Goal: Transaction & Acquisition: Purchase product/service

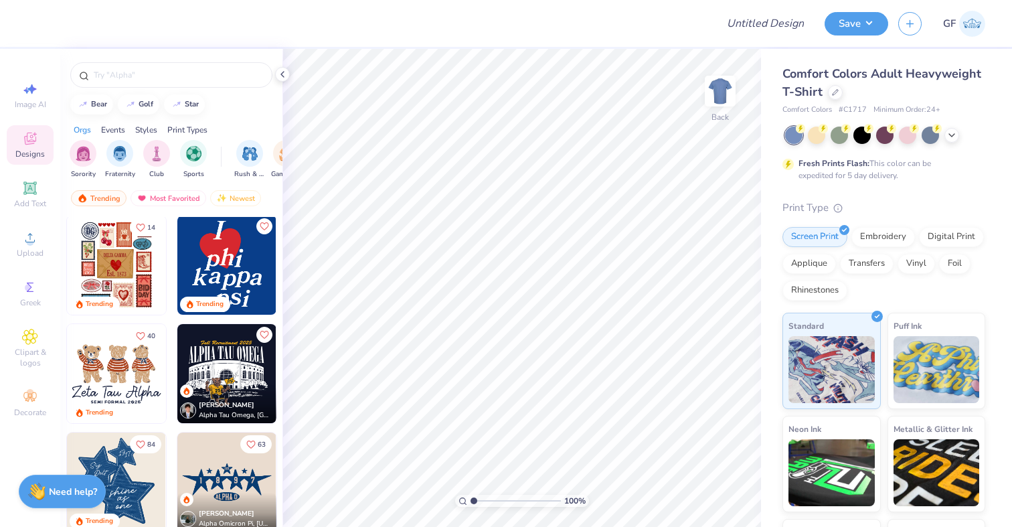
scroll to position [374, 0]
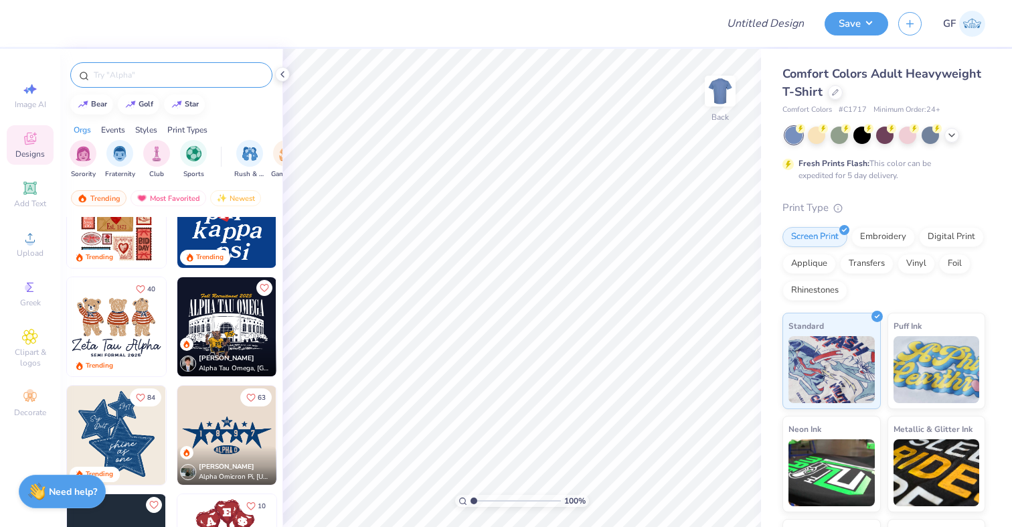
click at [161, 68] on input "text" at bounding box center [177, 74] width 171 height 13
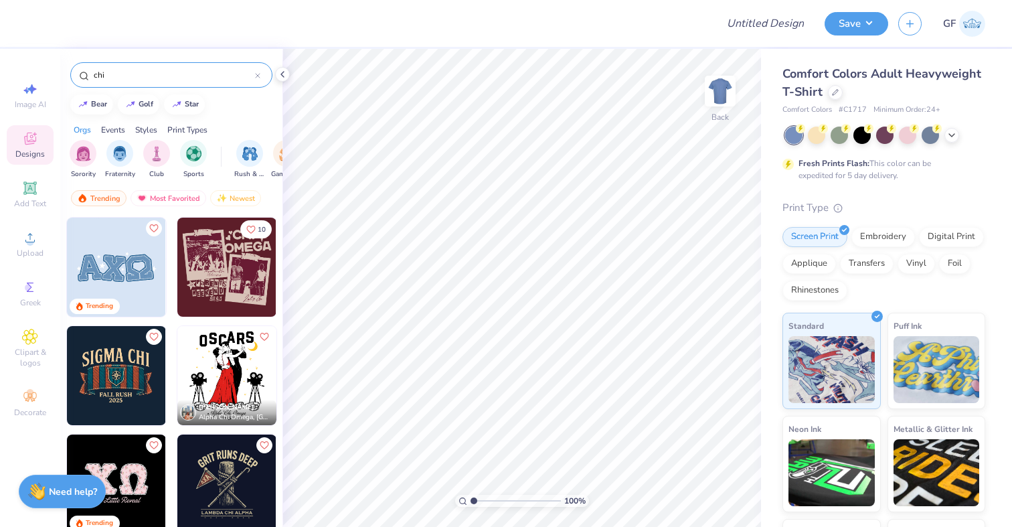
type input "chi"
click at [114, 369] on div at bounding box center [16, 375] width 297 height 99
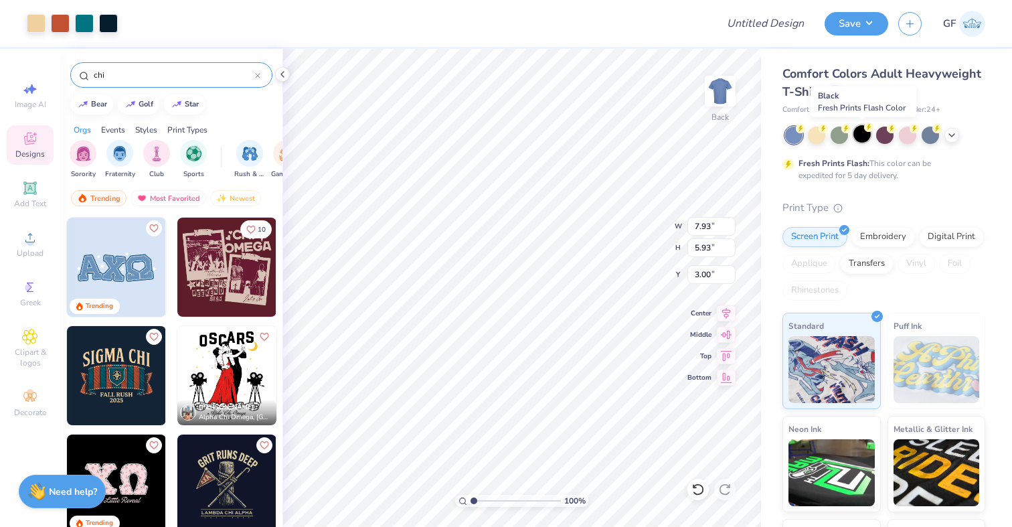
click at [861, 137] on div at bounding box center [862, 133] width 17 height 17
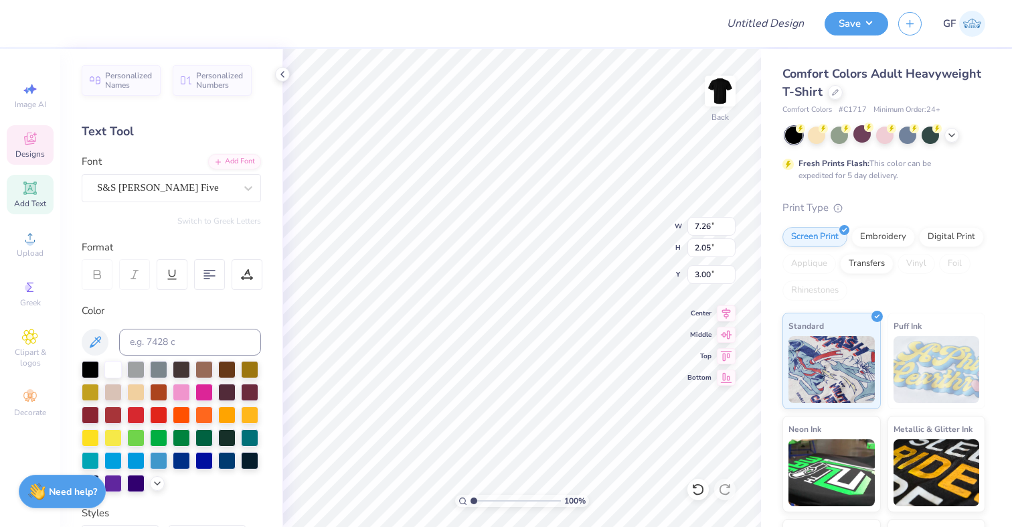
scroll to position [0, 1]
type input "1.09"
type input "1.22"
type input "5.36"
type input "7.93"
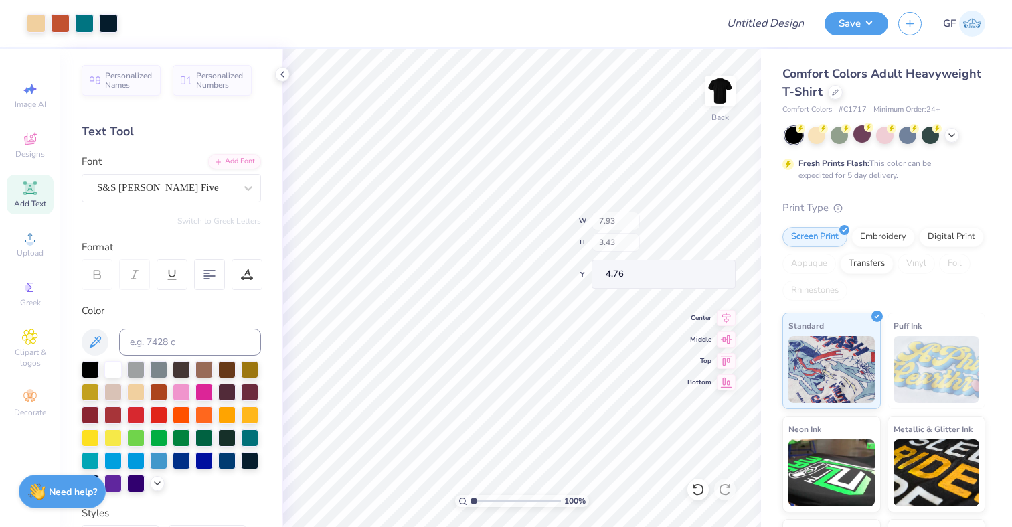
type input "3.43"
type input "4.76"
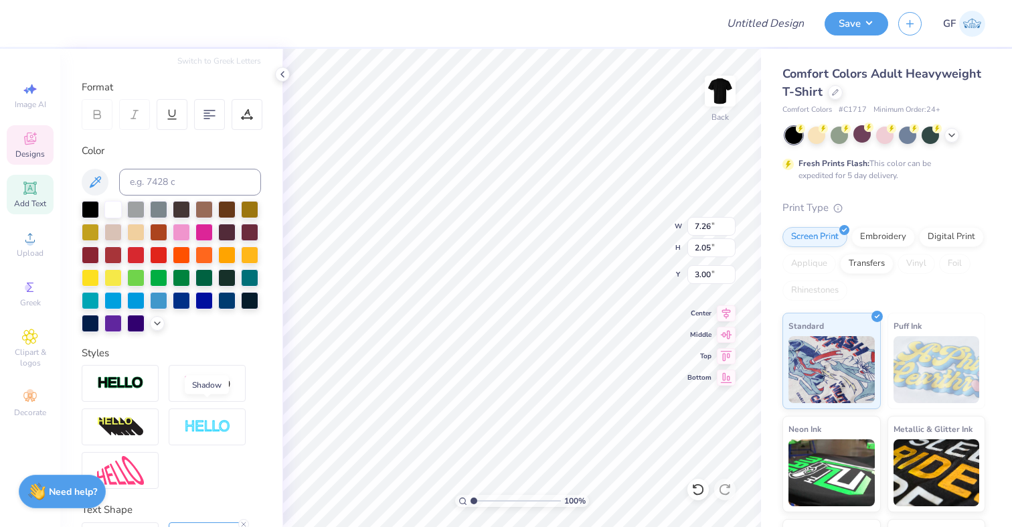
scroll to position [0, 0]
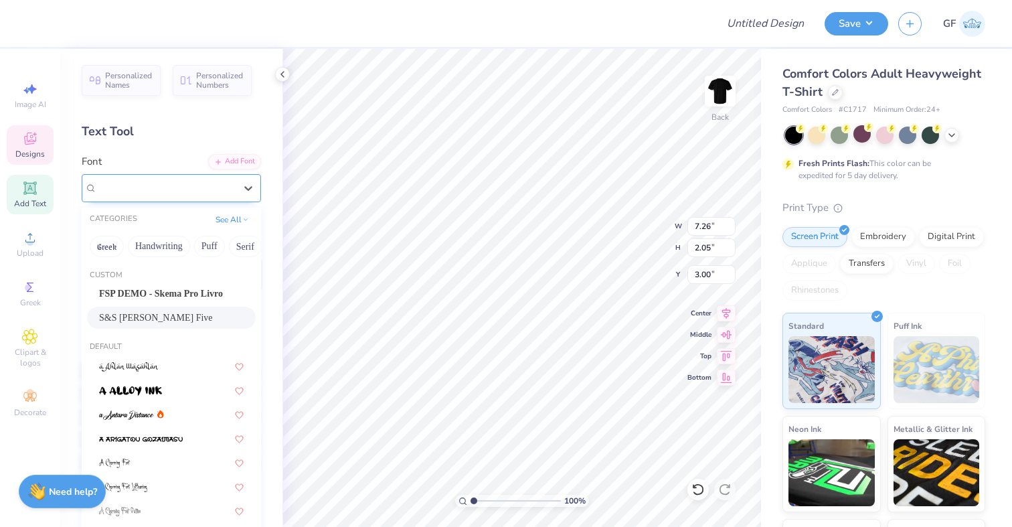
click at [174, 185] on div "S&S Hilborn Five" at bounding box center [166, 187] width 141 height 21
click at [172, 120] on div "Personalized Names Personalized Numbers Text Tool Add Font Font option S&S Hilb…" at bounding box center [171, 288] width 222 height 478
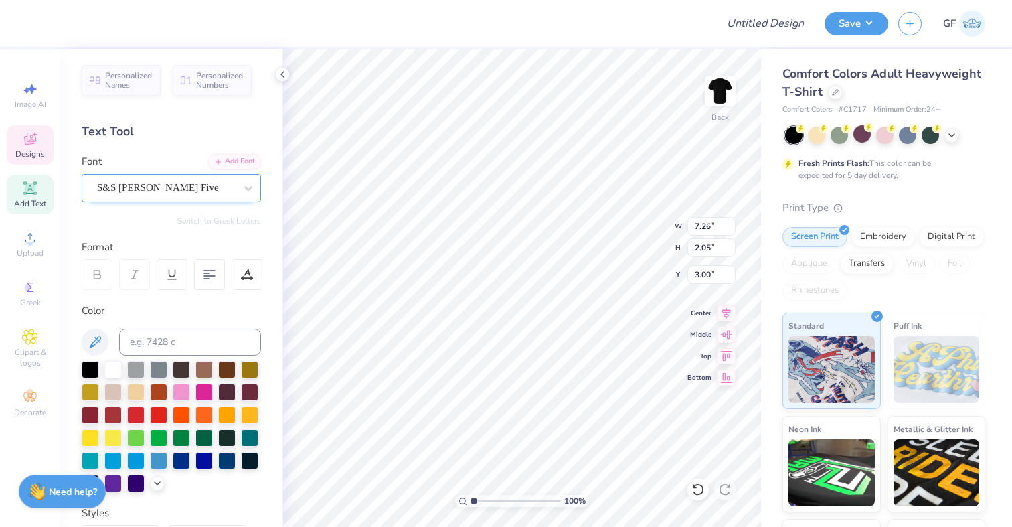
click at [212, 181] on div "S&S Hilborn Five" at bounding box center [166, 187] width 141 height 21
type textarea "CHI Phi"
type textarea "SPRING RUSH"
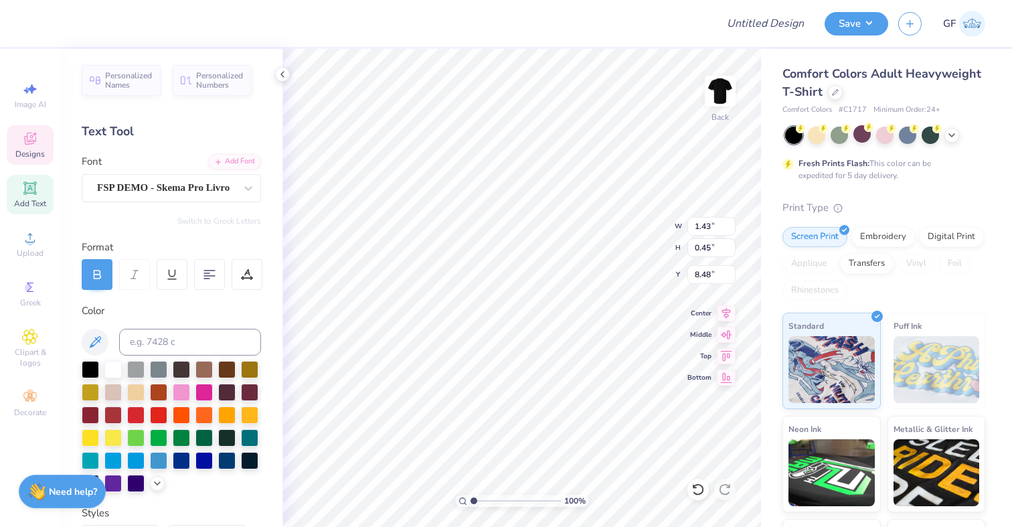
type input "1.43"
type input "8.48"
type textarea "2026"
click at [538, 9] on div at bounding box center [372, 23] width 670 height 47
type input "1.45"
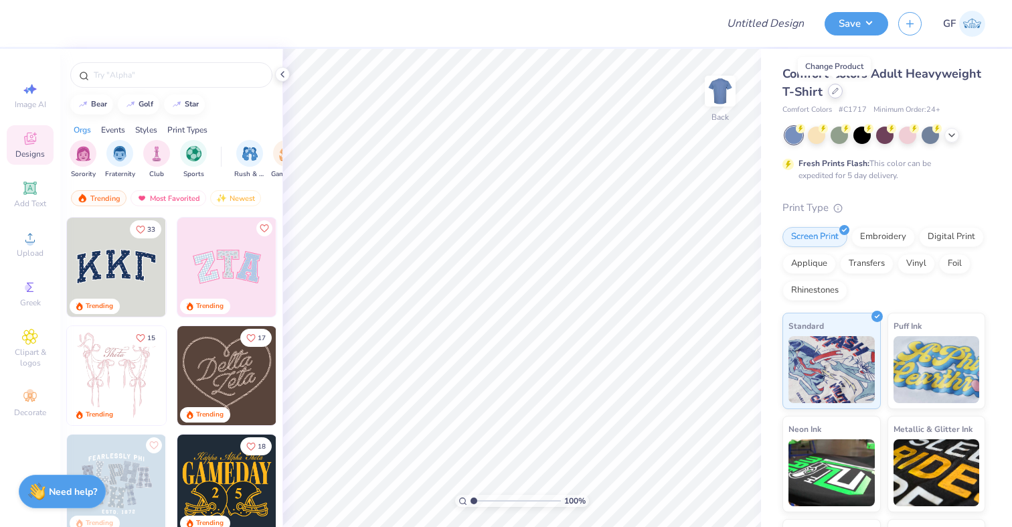
click at [834, 98] on div at bounding box center [835, 91] width 15 height 15
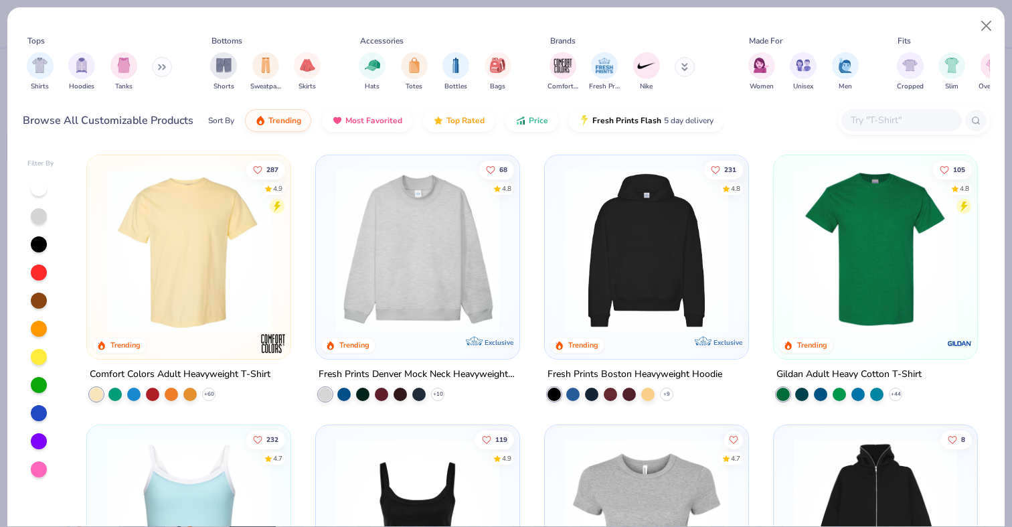
click at [464, 246] on img at bounding box center [417, 250] width 177 height 163
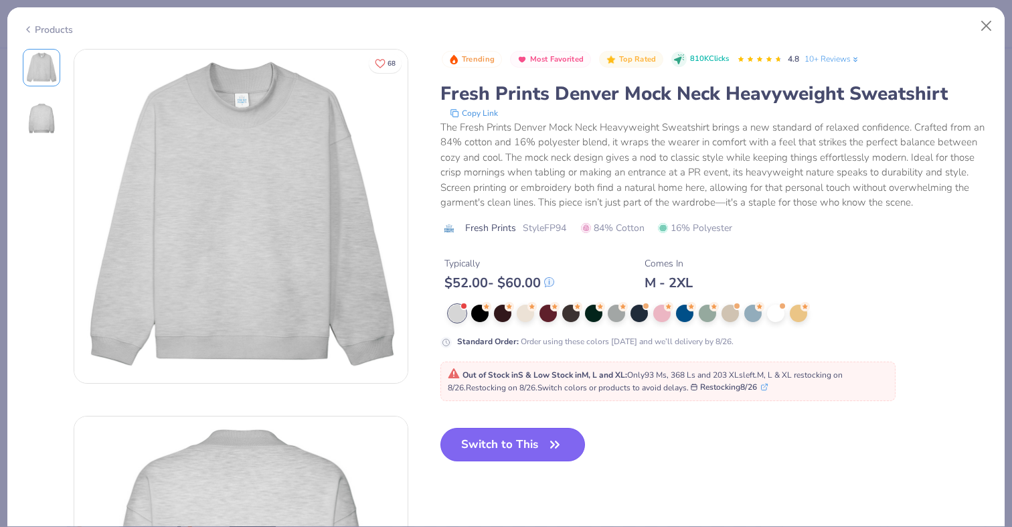
click at [509, 431] on button "Switch to This" at bounding box center [513, 444] width 145 height 33
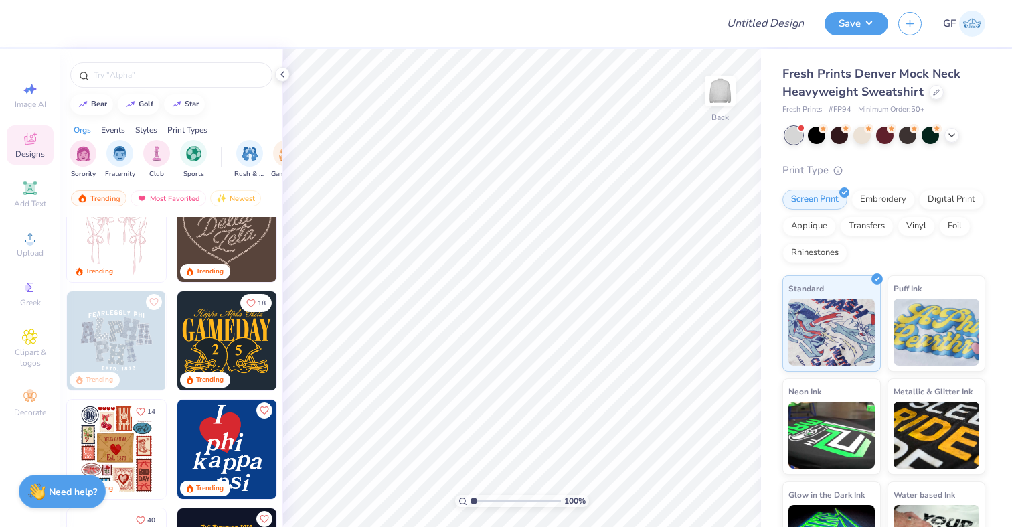
scroll to position [162, 0]
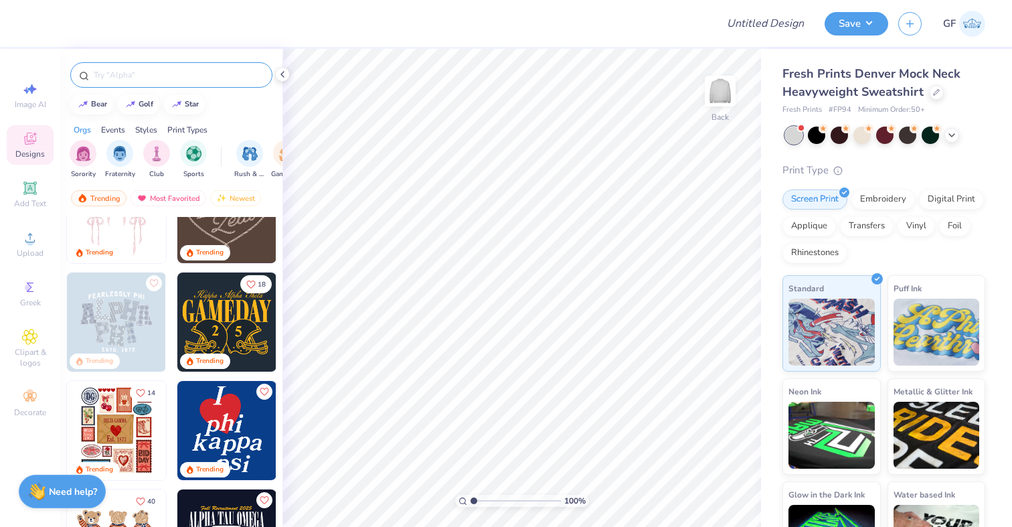
click at [146, 76] on input "text" at bounding box center [177, 74] width 171 height 13
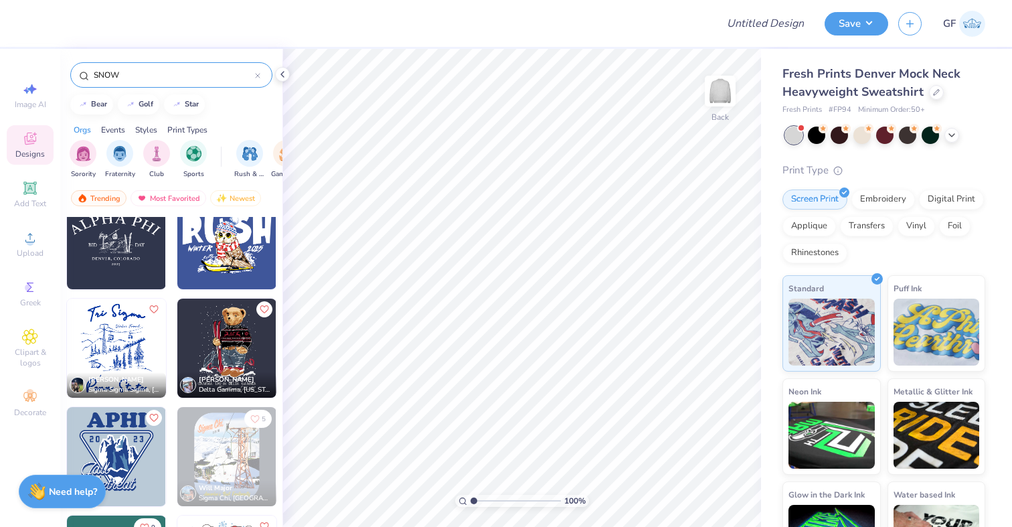
scroll to position [652, 0]
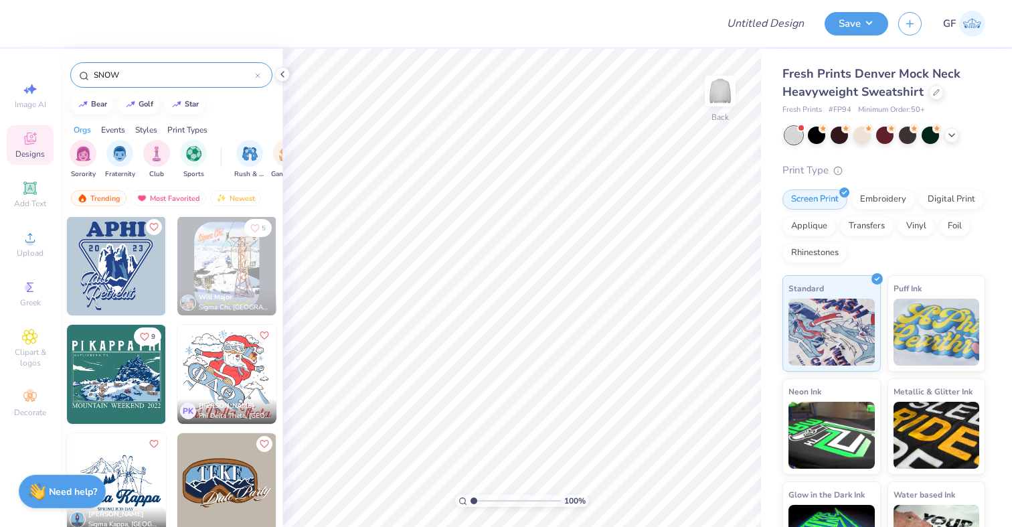
type input "SNOW"
click at [133, 266] on img at bounding box center [115, 265] width 99 height 99
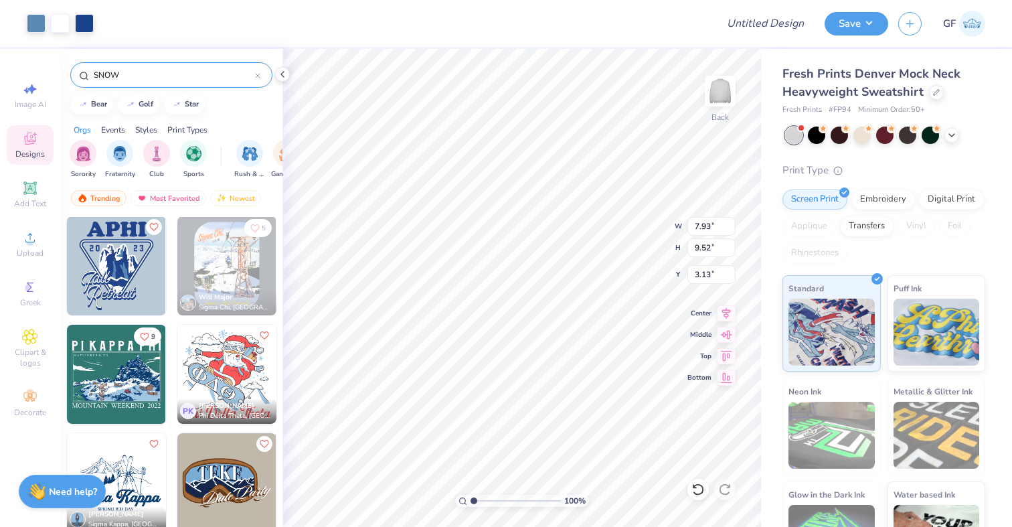
type input "7.93"
type input "9.52"
type input "2.35"
click at [860, 136] on div at bounding box center [862, 133] width 17 height 17
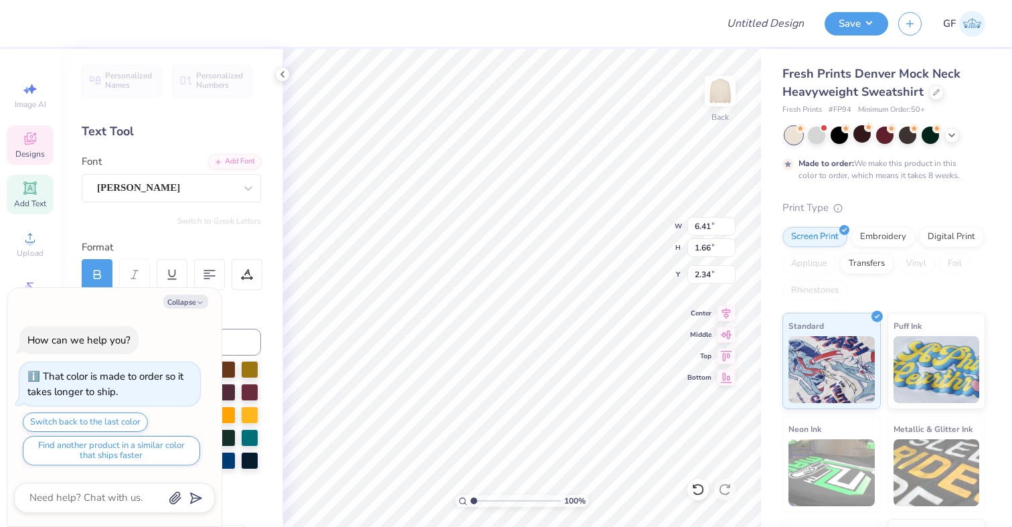
type textarea "x"
type textarea "APH"
type textarea "x"
type textarea "AP"
type textarea "x"
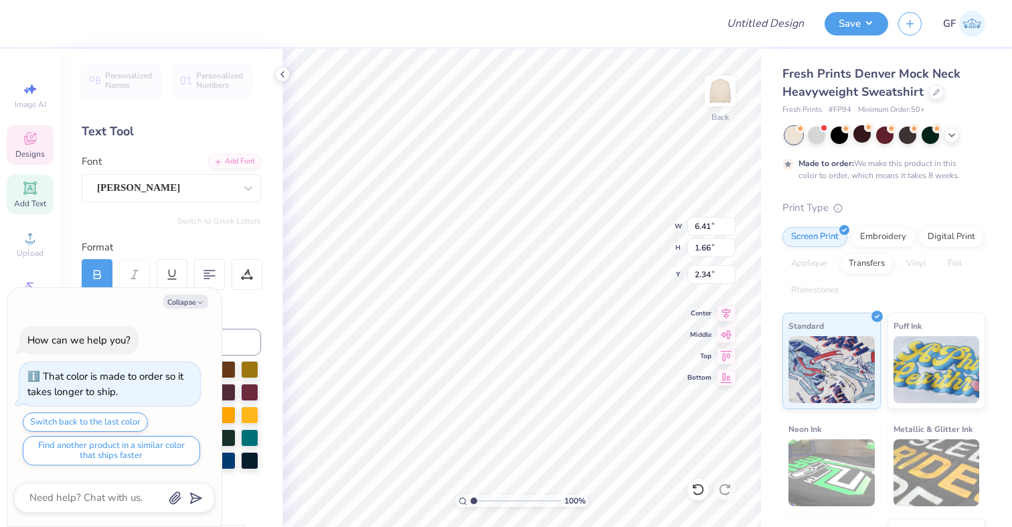
type textarea "A"
type textarea "x"
type textarea "u"
type textarea "x"
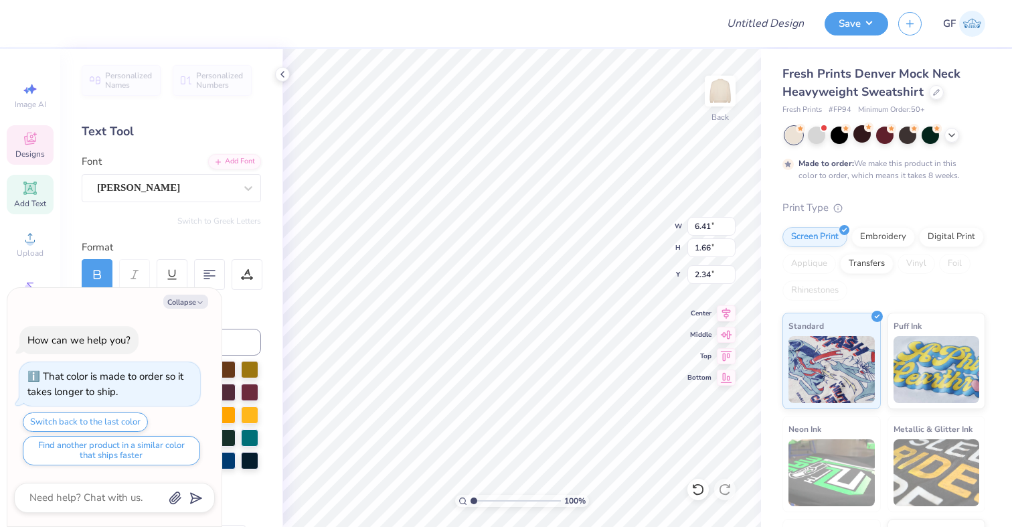
type textarea "x"
type textarea "U"
type textarea "x"
type textarea "US"
type textarea "x"
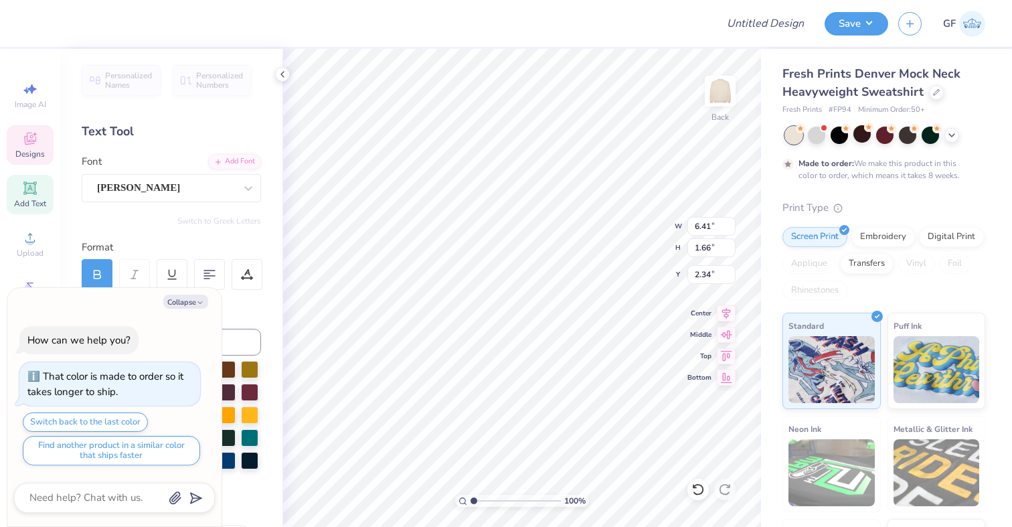
type textarea "USC"
type textarea "x"
type input "1.95"
type input "1.48"
type input "7.65"
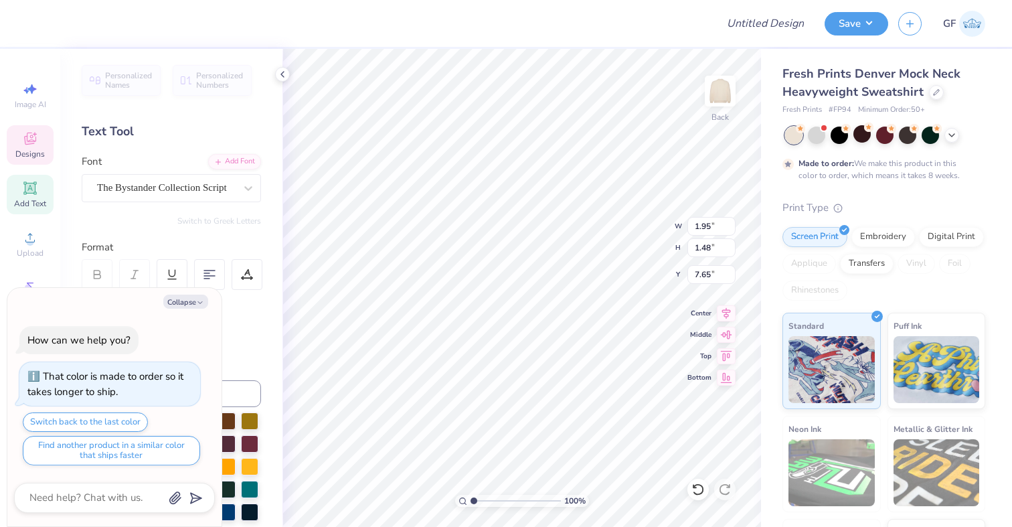
type textarea "x"
type textarea "al"
type textarea "x"
type textarea "a"
type textarea "x"
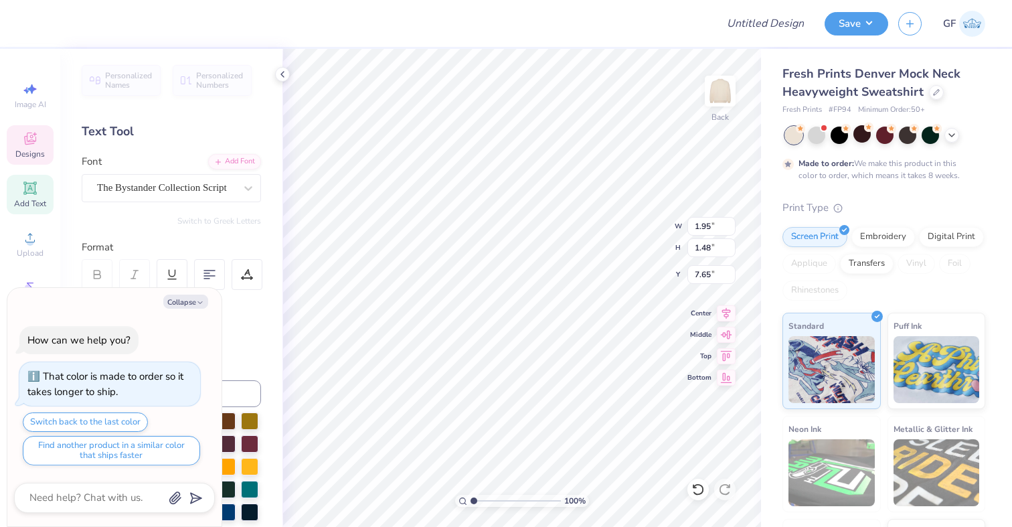
type textarea "x"
type textarea "a"
type textarea "x"
type input "1.71"
type input "2.51"
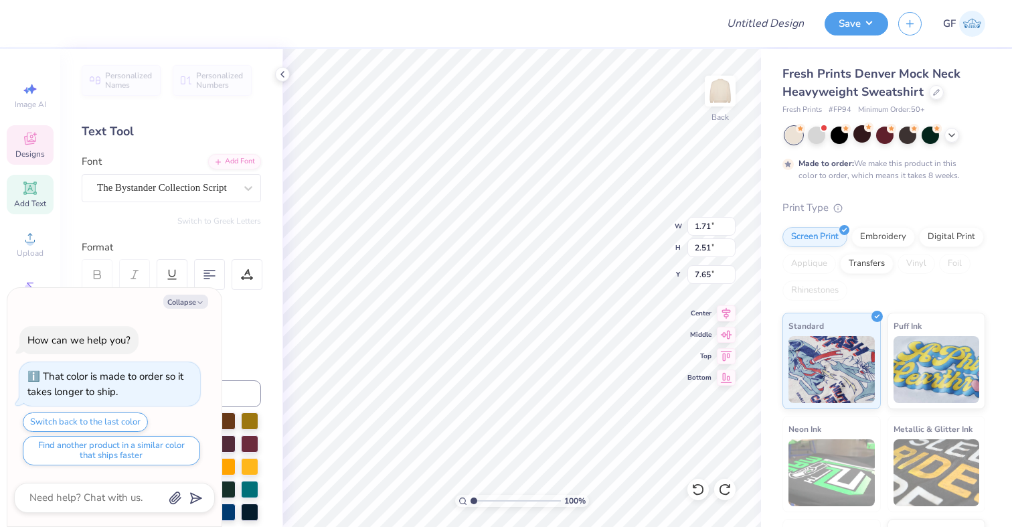
type textarea "x"
type textarea "SF"
type textarea "x"
type input "1.95"
type input "1.48"
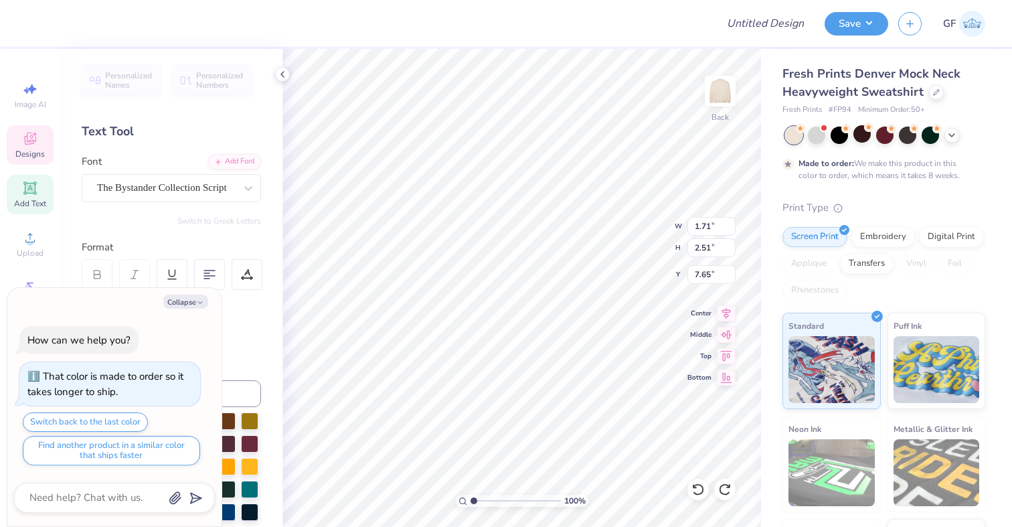
type input "7.58"
type textarea "x"
type textarea "n"
type textarea "x"
type textarea "no"
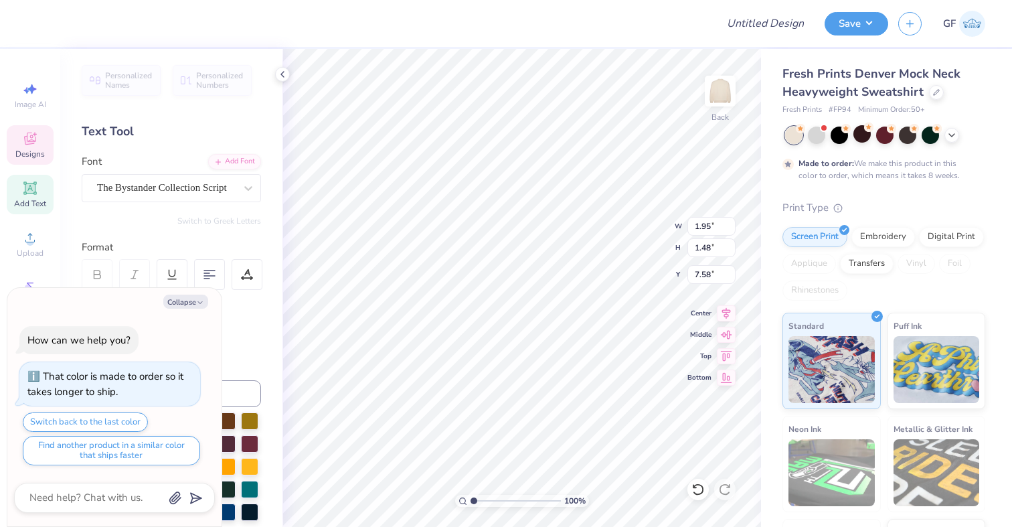
type textarea "x"
type textarea "now"
type textarea "x"
type input "3.77"
type input "1.41"
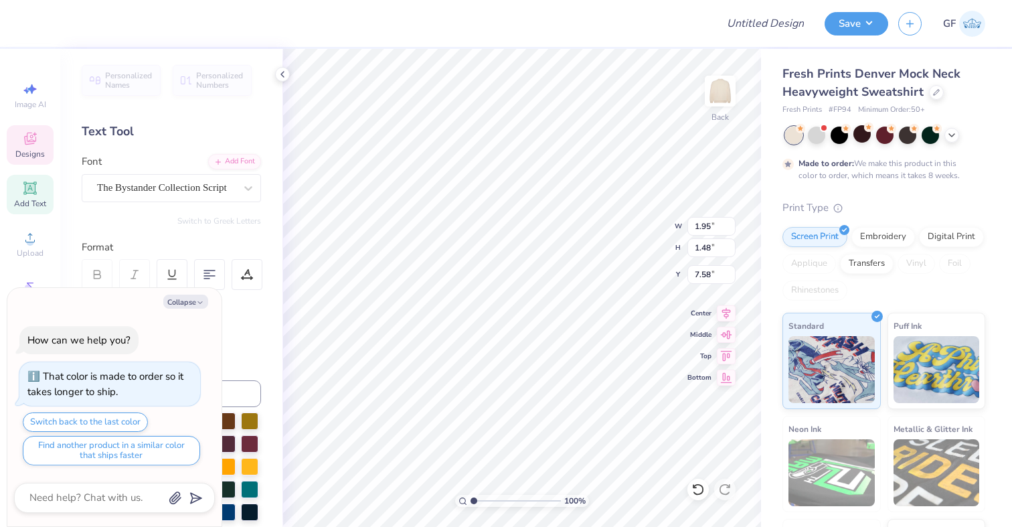
type input "9.35"
type textarea "x"
type textarea "l"
type textarea "x"
type textarea "luh"
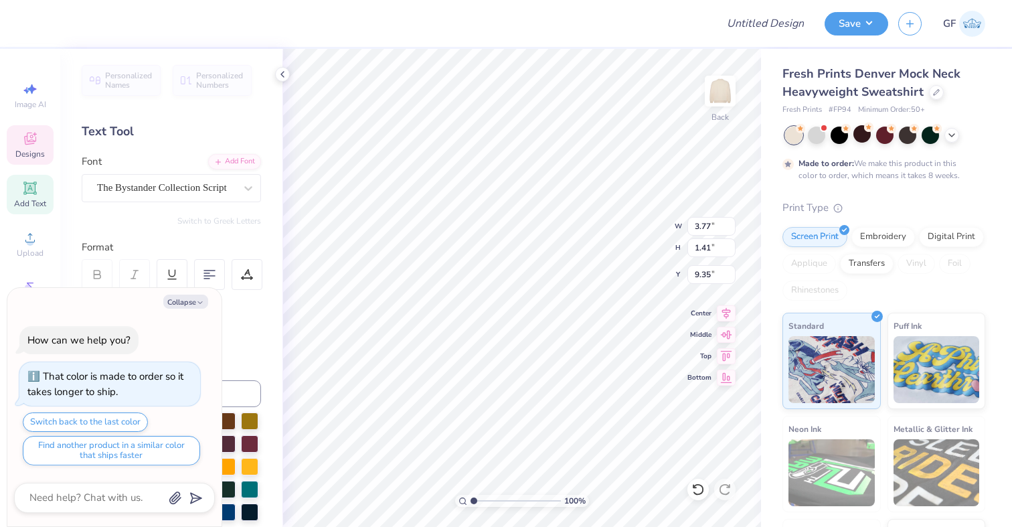
type textarea "x"
type textarea "lu"
type textarea "x"
type textarea "lub"
type textarea "x"
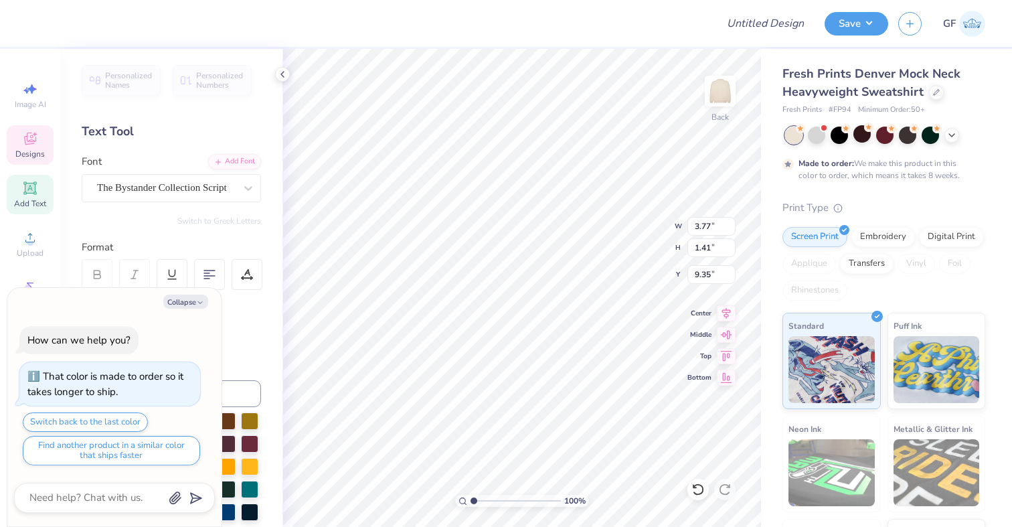
type input "1.60"
type input "2.81"
type input "9.06"
type textarea "x"
type textarea "C"
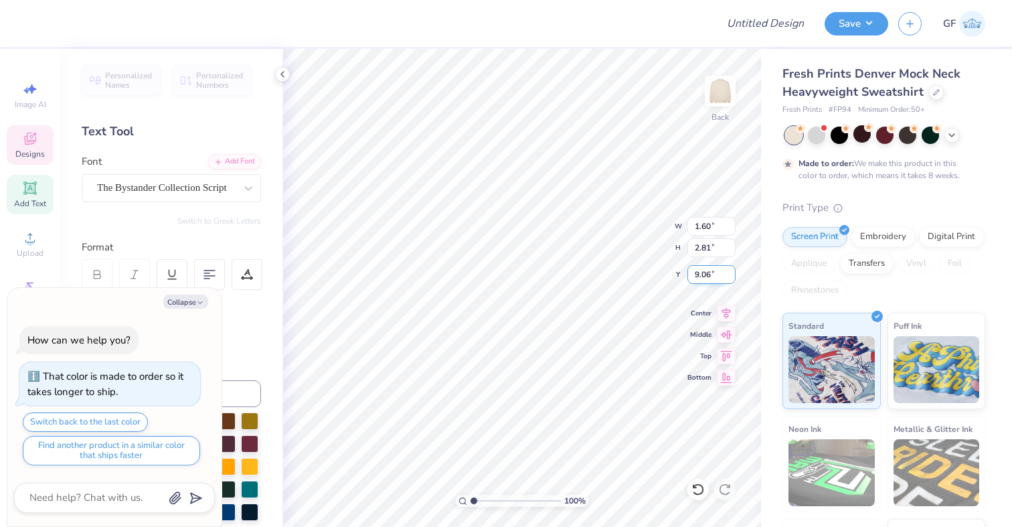
type textarea "x"
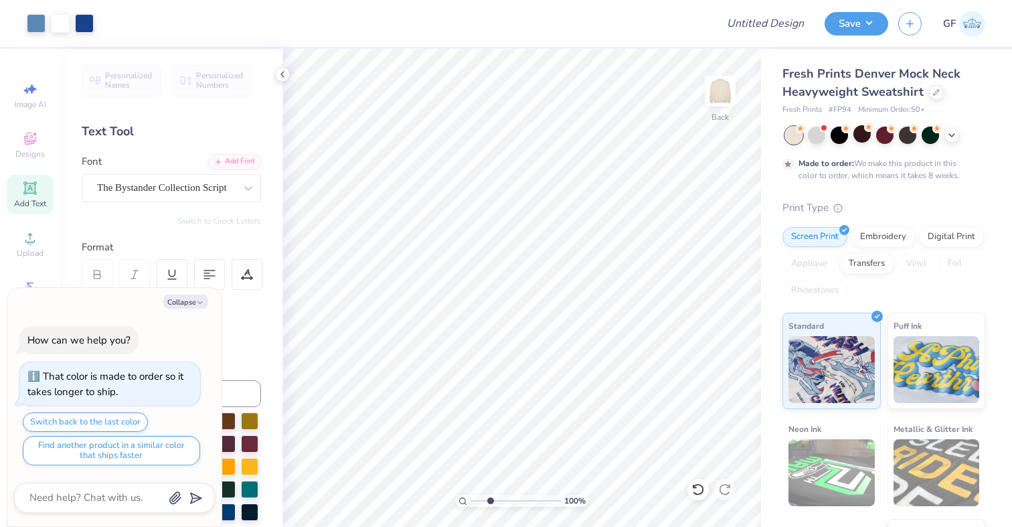
type input "3.28"
type textarea "x"
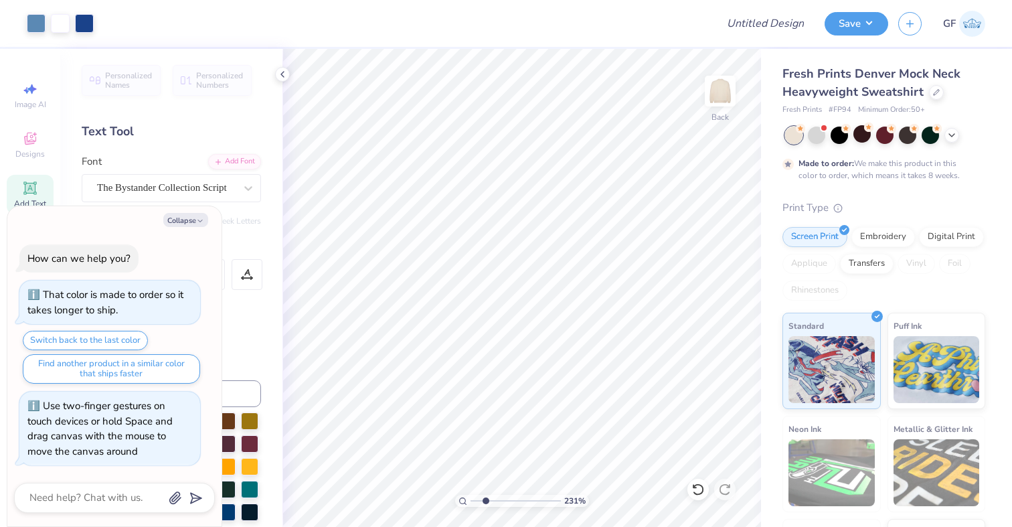
drag, startPoint x: 473, startPoint y: 502, endPoint x: 485, endPoint y: 501, distance: 12.7
type input "2.31"
click at [485, 501] on input "range" at bounding box center [516, 501] width 90 height 12
type textarea "x"
type input "7.36"
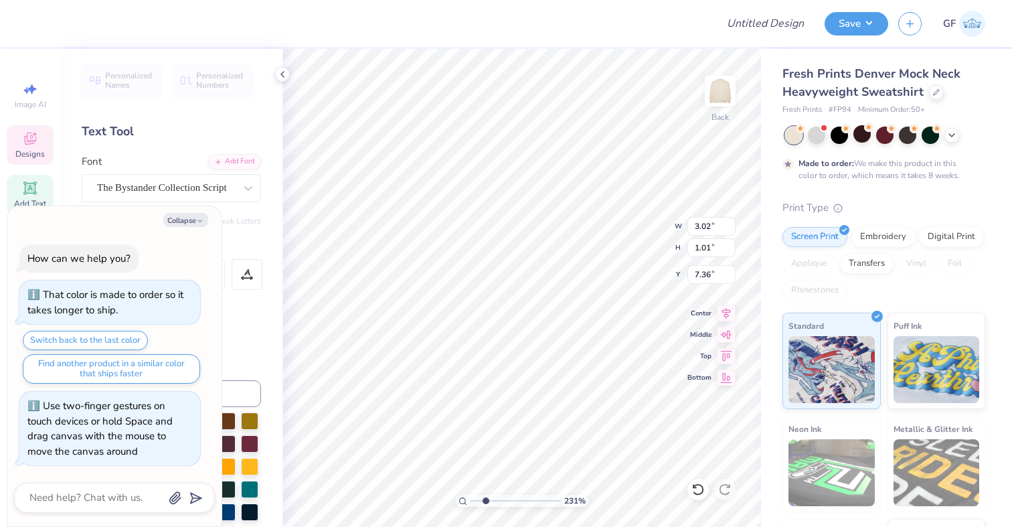
type textarea "x"
type input "3.32"
type input "2.51"
type input "7.65"
type textarea "x"
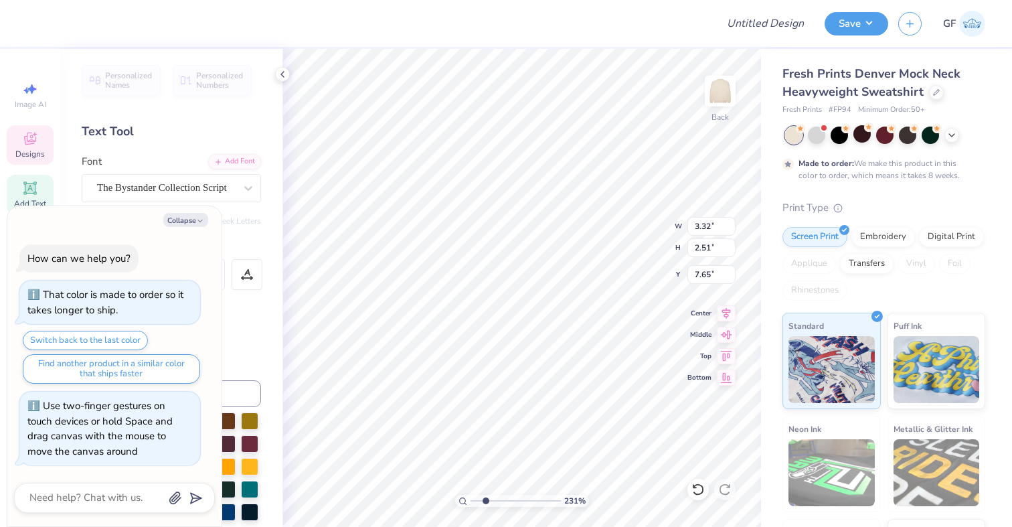
type input "7.11"
type textarea "x"
type textarea "S"
click at [768, 358] on div "Fresh Prints Denver Mock Neck Heavyweight Sweatshirt Fresh Prints # FP94 Minimu…" at bounding box center [886, 332] width 251 height 566
type textarea "x"
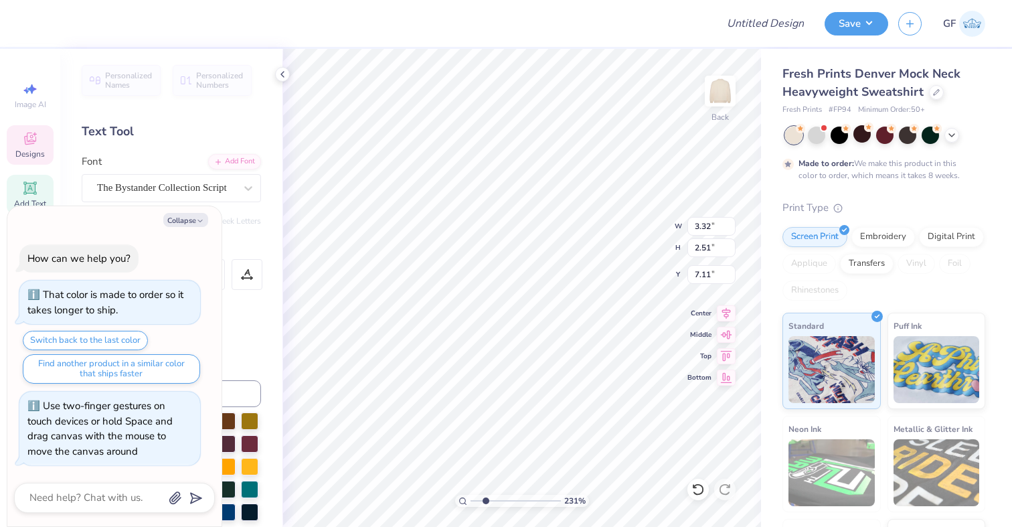
type input "1.52"
type input "2.37"
type input "7.17"
type textarea "x"
type input "3.32"
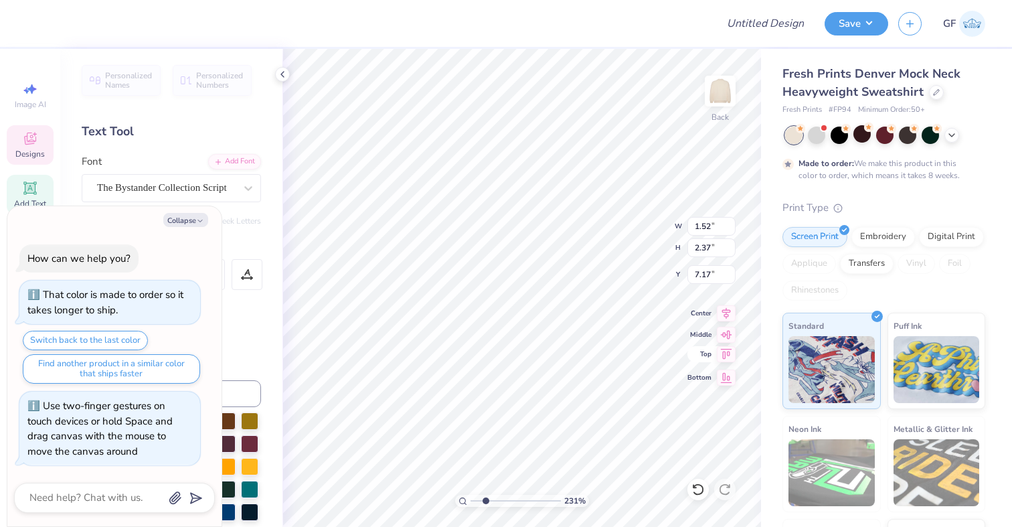
type input "2.51"
type input "7.11"
type textarea "x"
type input "7.65"
type textarea "x"
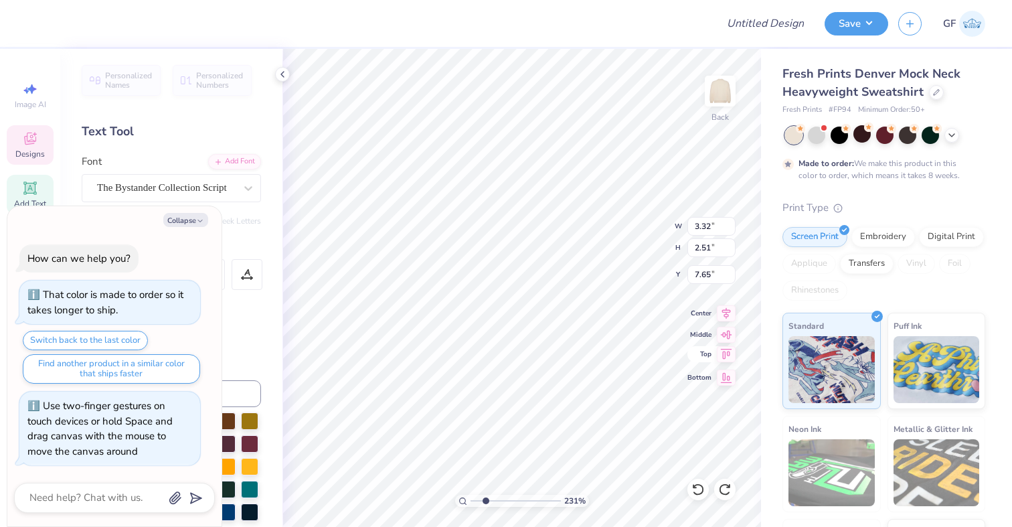
type input "1.95"
type input "1.48"
type input "7.58"
type textarea "x"
type input "3.32"
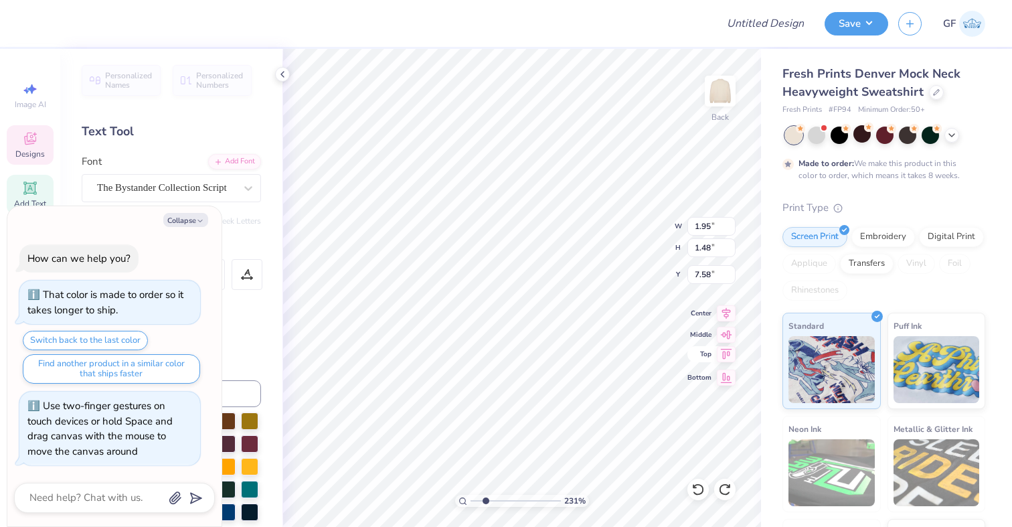
type input "2.51"
type input "7.65"
type textarea "x"
type textarea "S"
type textarea "x"
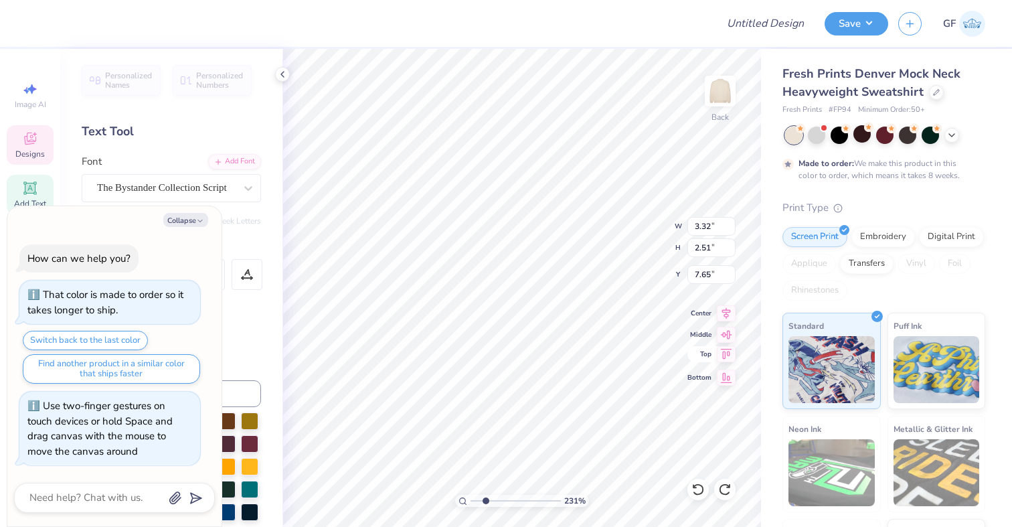
type input "1.95"
type input "1.48"
type input "7.58"
type textarea "x"
type textarea "n"
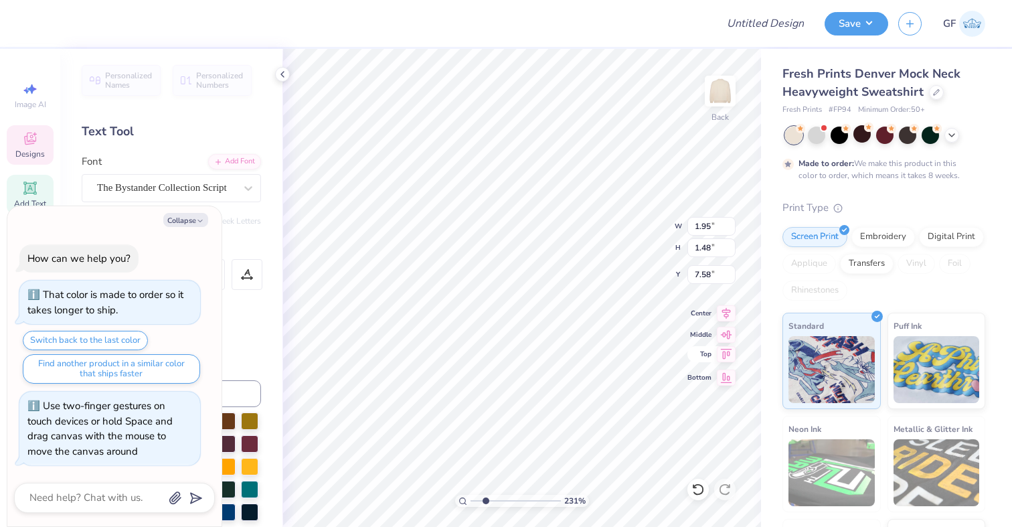
type textarea "x"
type textarea "no"
type textarea "x"
type textarea "now"
type textarea "x"
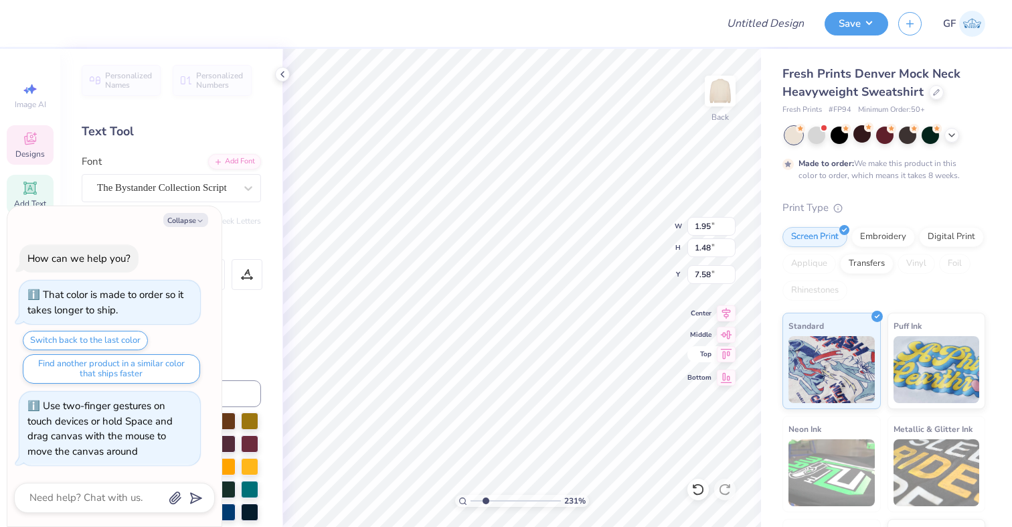
type input "3.77"
type input "1.41"
type input "9.35"
type textarea "x"
type input "1.60"
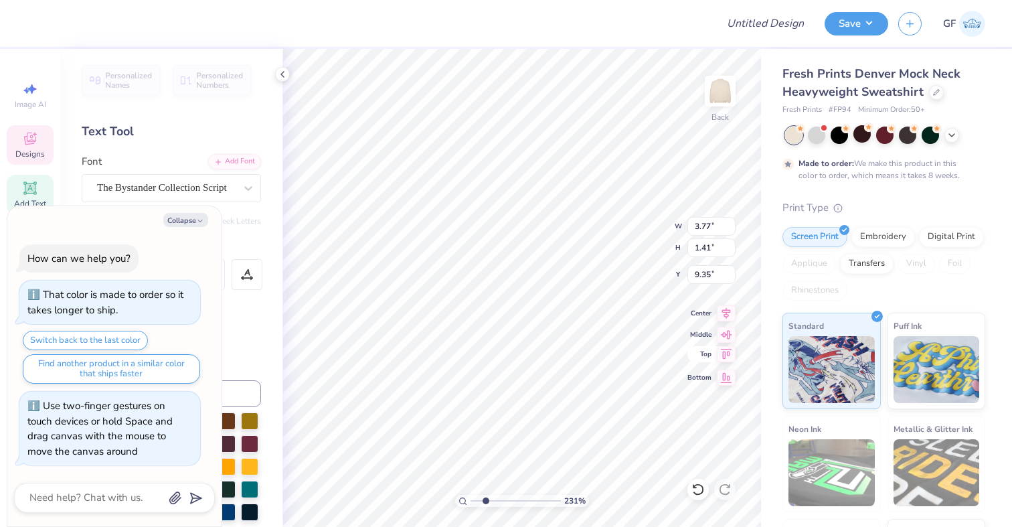
type input "2.81"
type input "9.06"
type textarea "x"
type input "3.77"
type input "1.41"
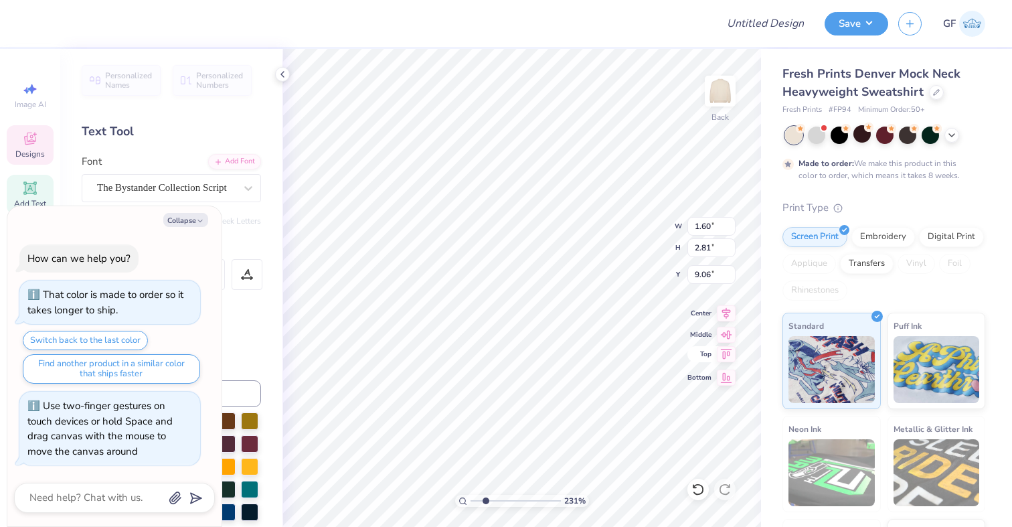
type input "9.35"
type textarea "x"
type textarea "l"
type textarea "x"
type textarea "lu"
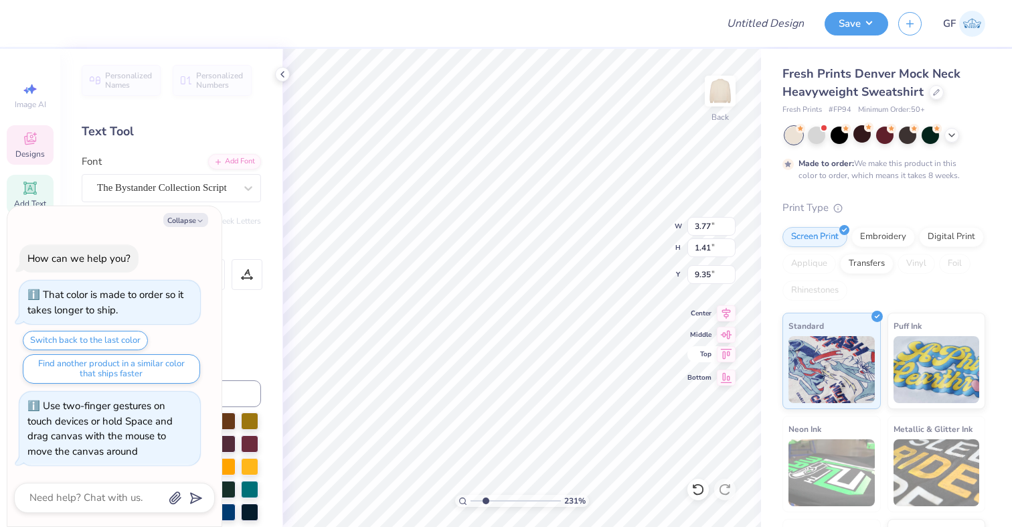
type textarea "x"
type textarea "lub"
type textarea "x"
type input "1.60"
type input "2.81"
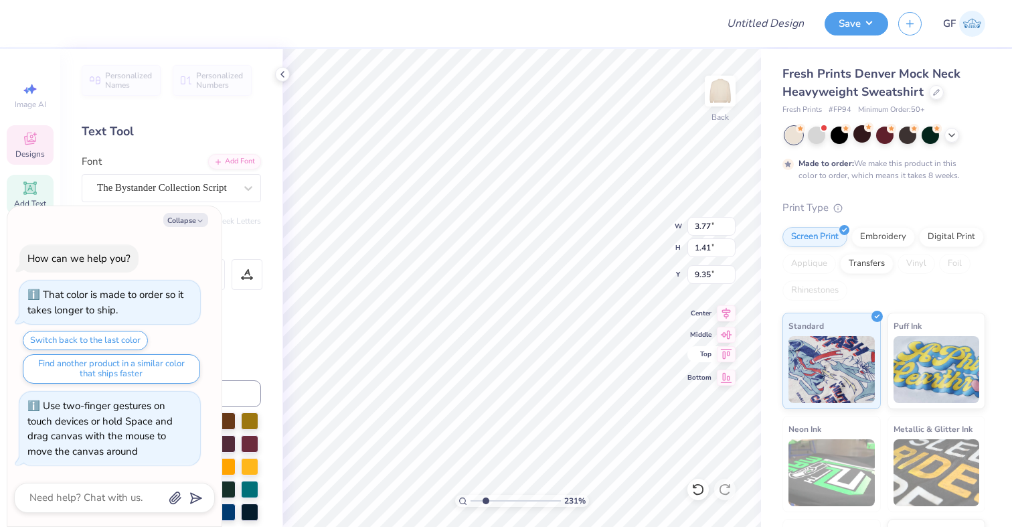
type input "9.06"
type textarea "x"
type textarea "C"
type textarea "x"
type input "1.52"
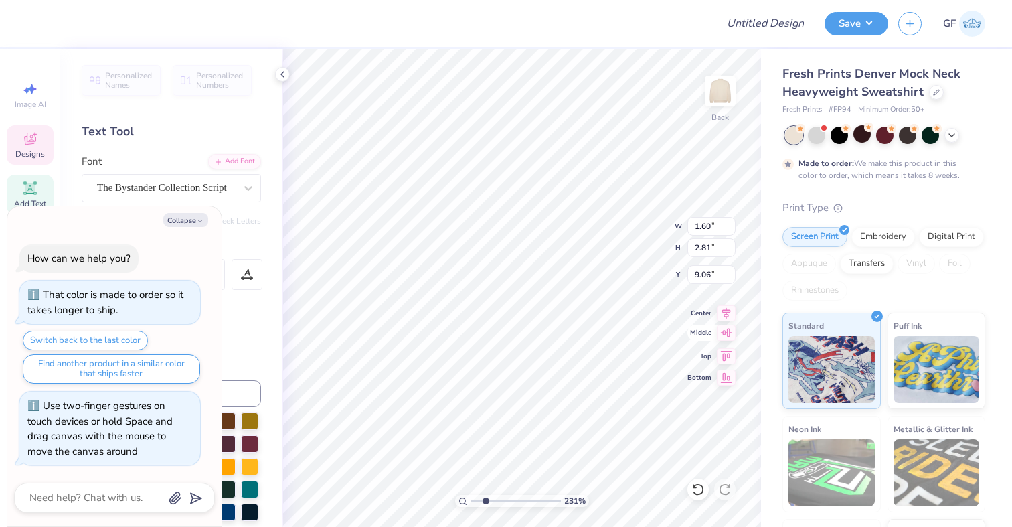
type input "2.37"
type input "7.71"
type textarea "x"
type input "6.77"
type textarea "x"
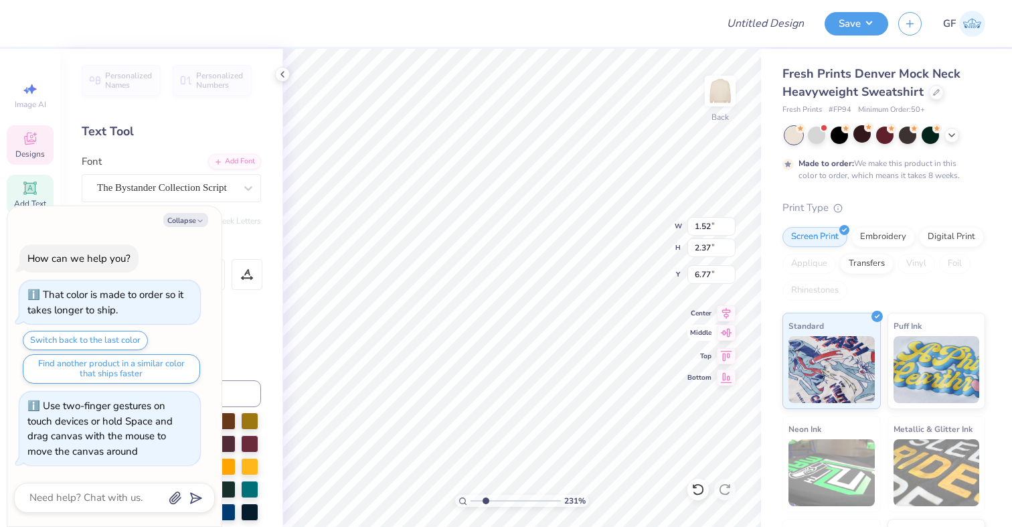
type input "1.88"
type input "2.62"
type input "9.14"
type textarea "x"
type input "8.69"
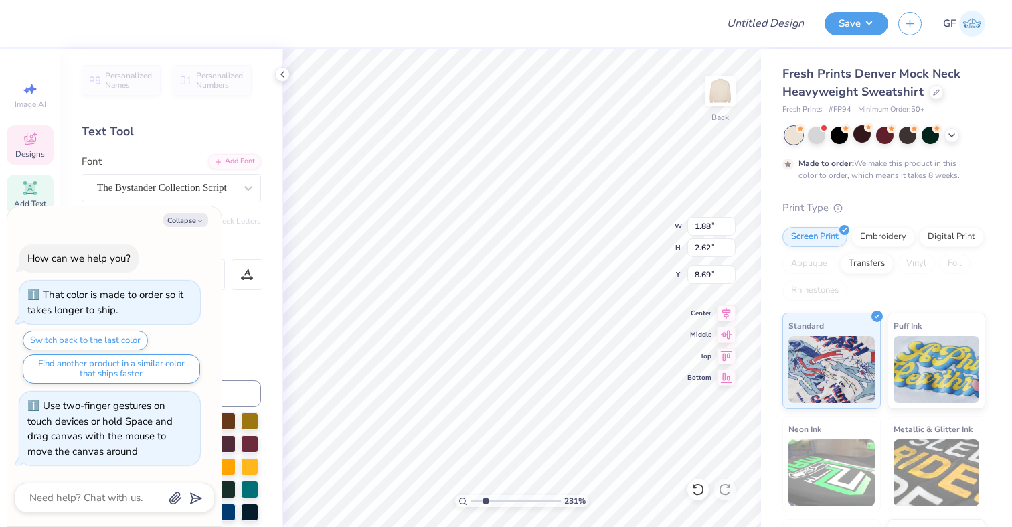
click at [765, 327] on div "Fresh Prints Denver Mock Neck Heavyweight Sweatshirt Fresh Prints # FP94 Minimu…" at bounding box center [886, 332] width 251 height 566
drag, startPoint x: 487, startPoint y: 500, endPoint x: 447, endPoint y: 500, distance: 39.5
type input "1"
click at [471, 500] on input "range" at bounding box center [516, 501] width 90 height 12
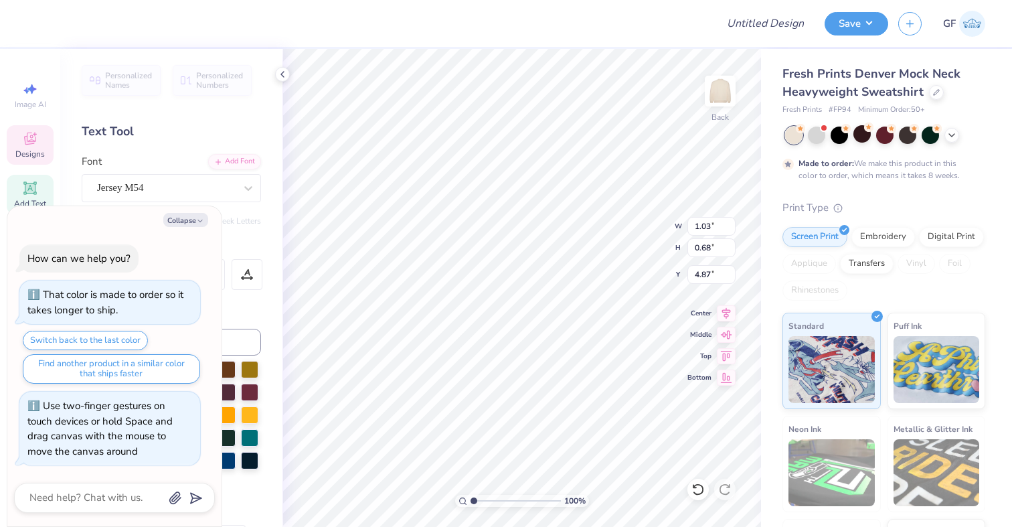
type textarea "x"
type textarea "2"
type textarea "x"
type textarea "2 5"
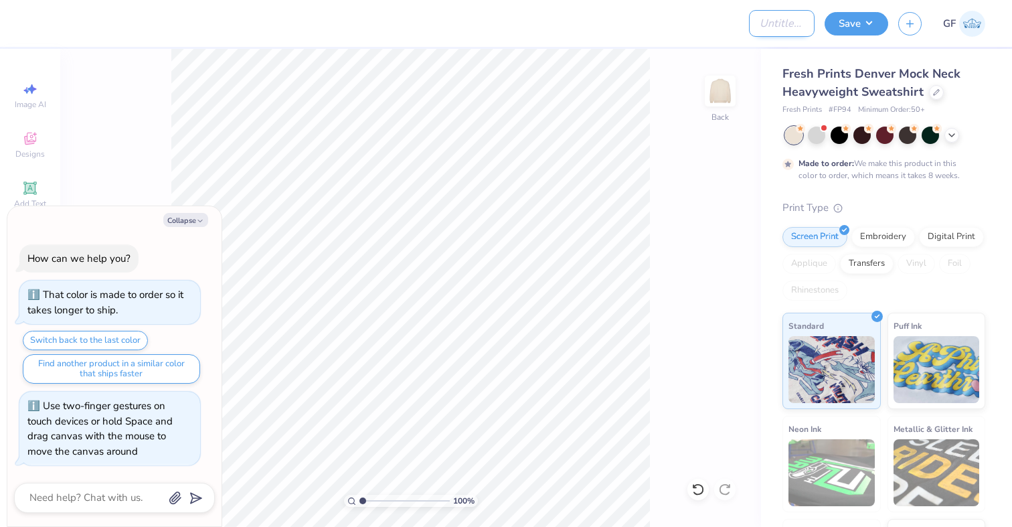
click at [774, 21] on input "Design Title" at bounding box center [782, 23] width 66 height 27
type textarea "x"
type input "S"
type textarea "x"
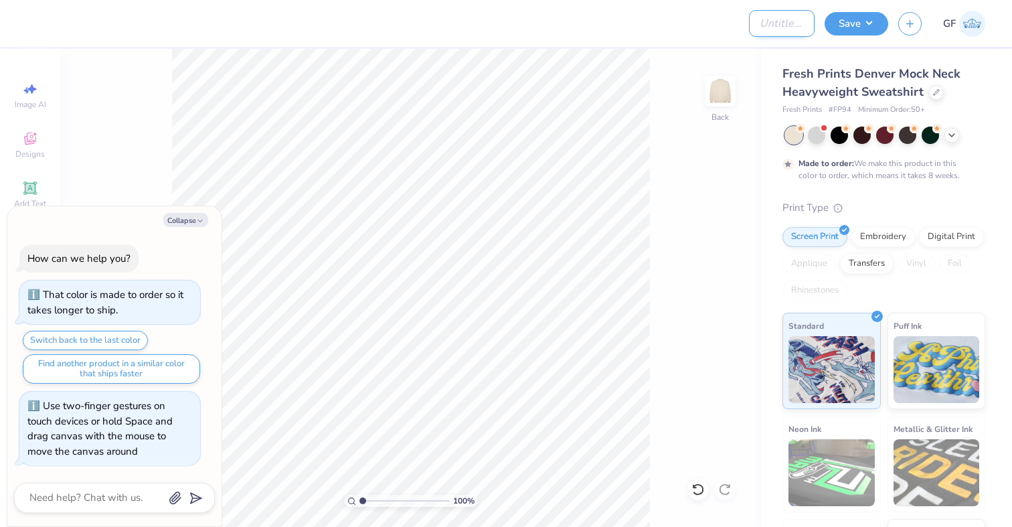
type input "U"
type textarea "x"
type input "US"
type textarea "x"
type input "USC"
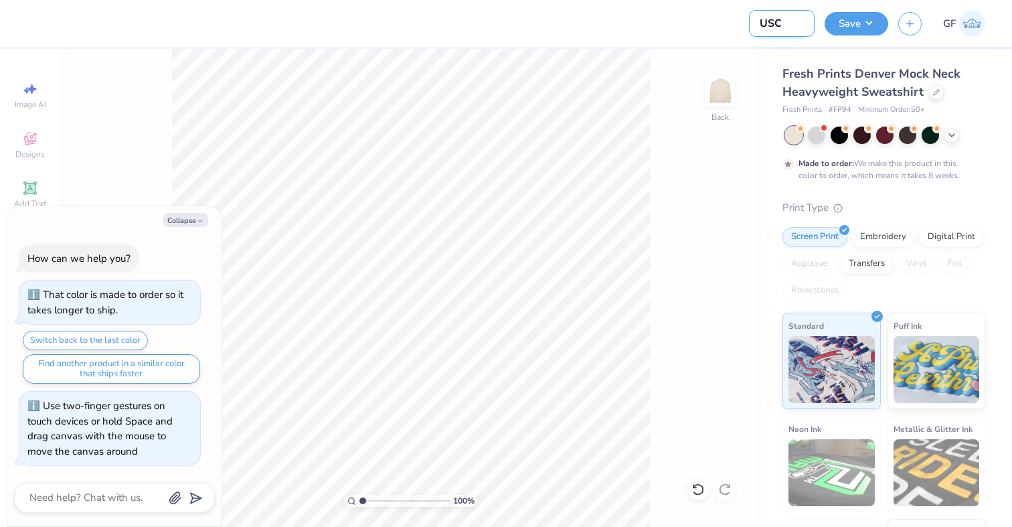
type textarea "x"
type input "USC"
type textarea "x"
type input "USC S"
type textarea "x"
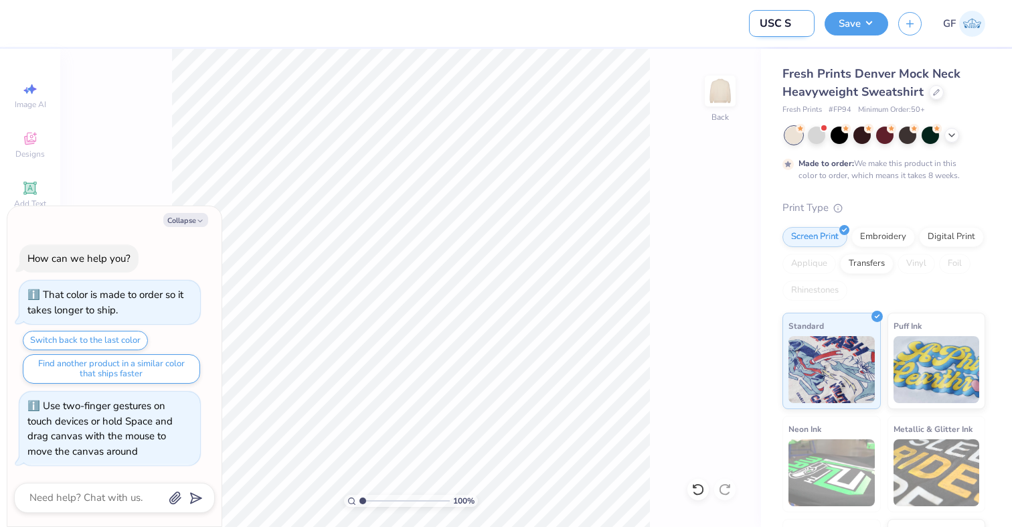
type input "USC SN"
type textarea "x"
type input "USC SNOW"
type textarea "x"
type input "USC SNOW"
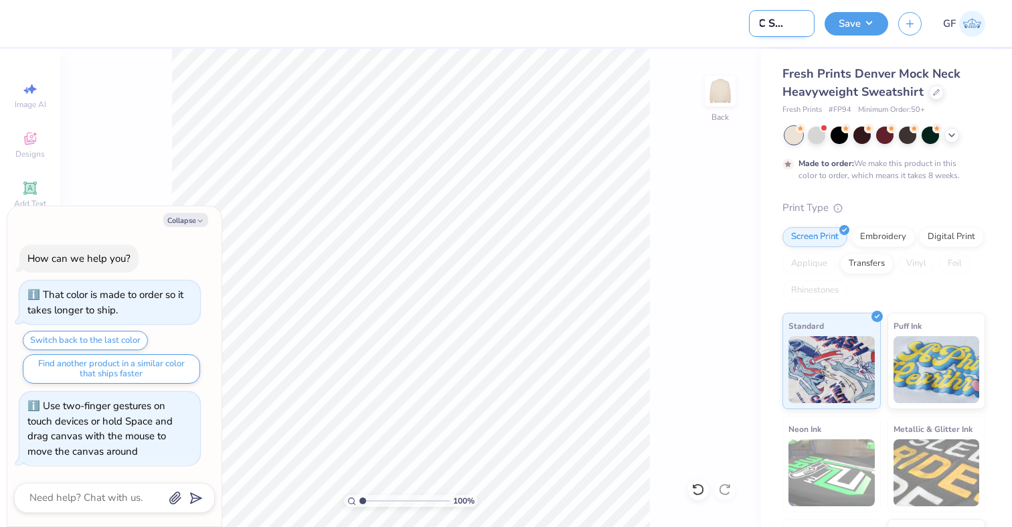
type textarea "x"
type input "USC SNOW"
type textarea "x"
type input "USC SNO"
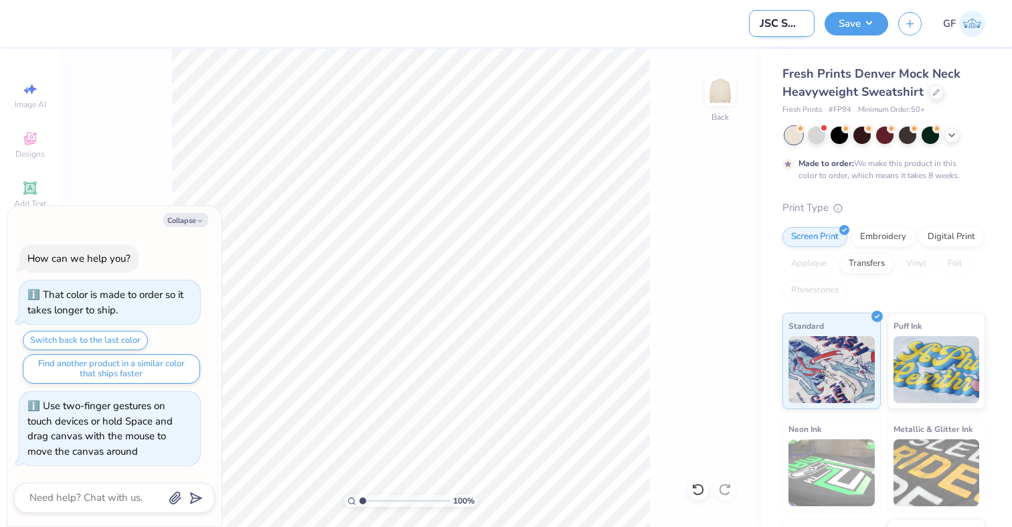
type textarea "x"
type input "USC SN"
type textarea "x"
type input "USC S"
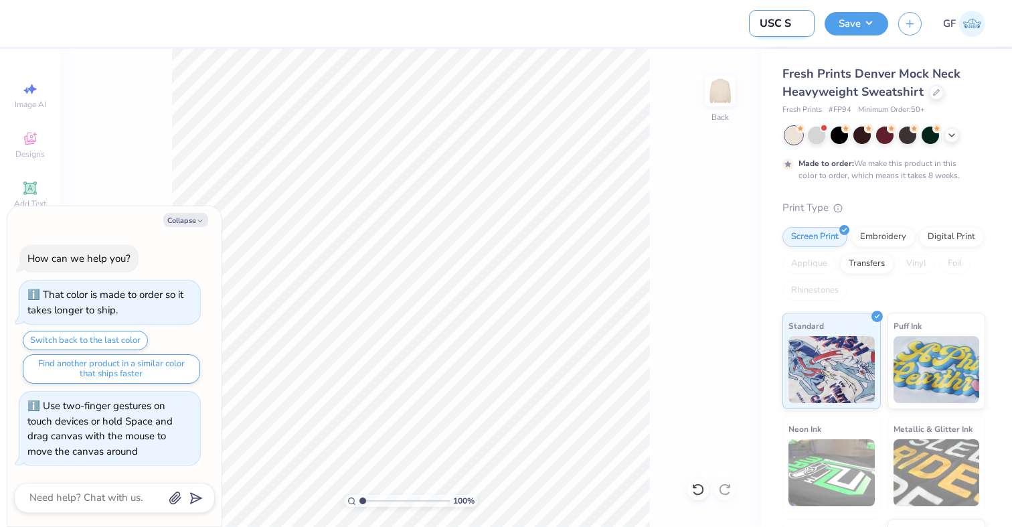
type textarea "x"
type input "USC Sn"
type textarea "x"
type input "USC Snow"
type textarea "x"
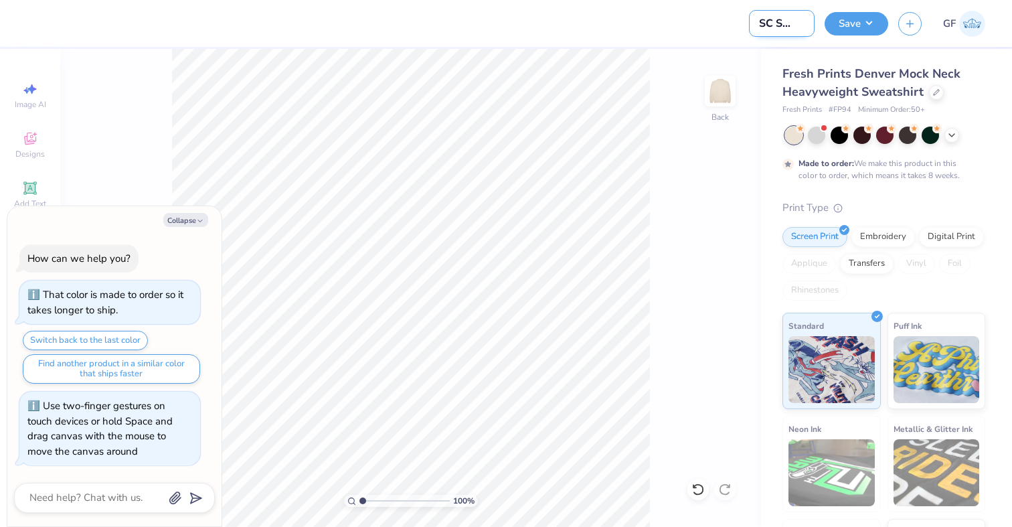
type input "USC Snow"
type textarea "x"
type input "USC Snow C"
type textarea "x"
type input "USC Snow Cl"
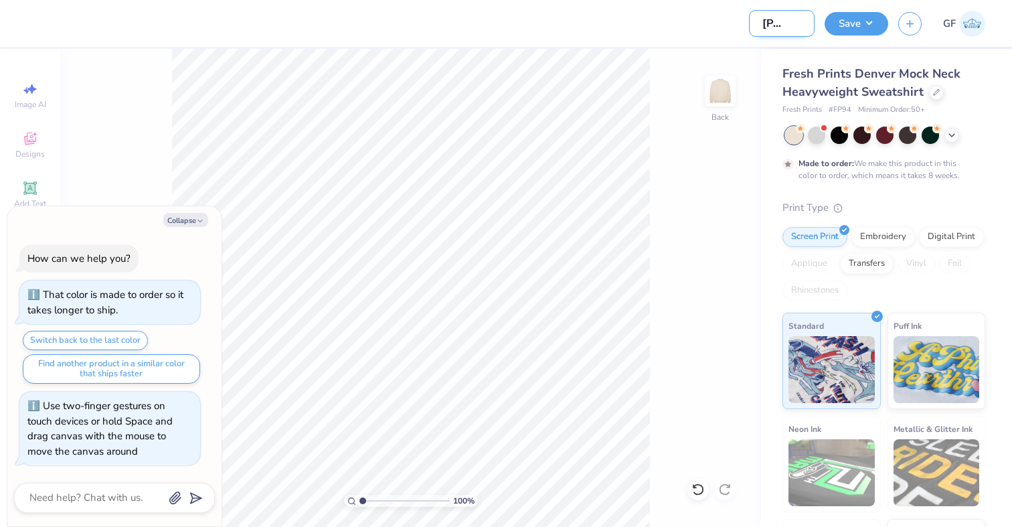
type textarea "x"
type input "USC Snow Clu"
type textarea "x"
type input "USC Snow Club"
type textarea "x"
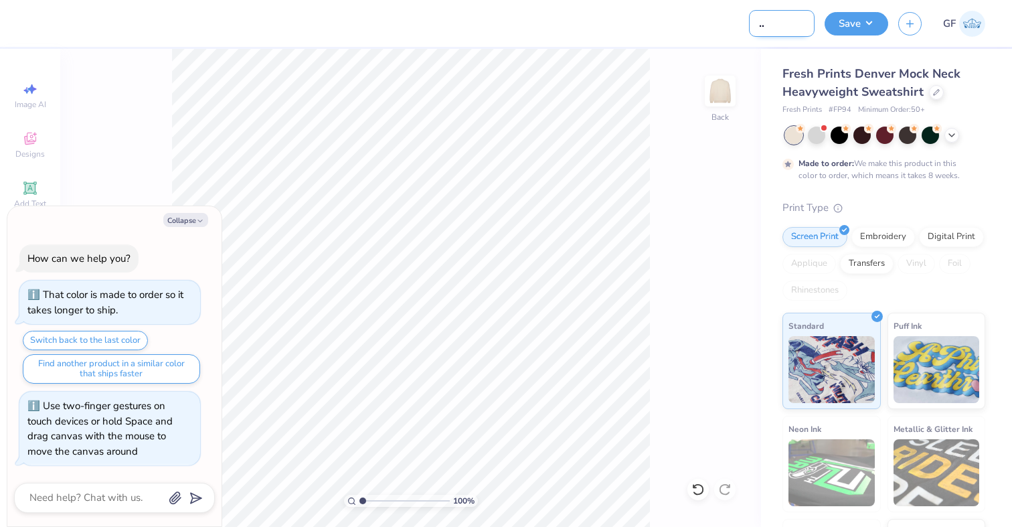
type input "USC Snow Club"
type textarea "x"
type input "USC Snow Club 2"
type textarea "x"
type input "USC Snow Club 202"
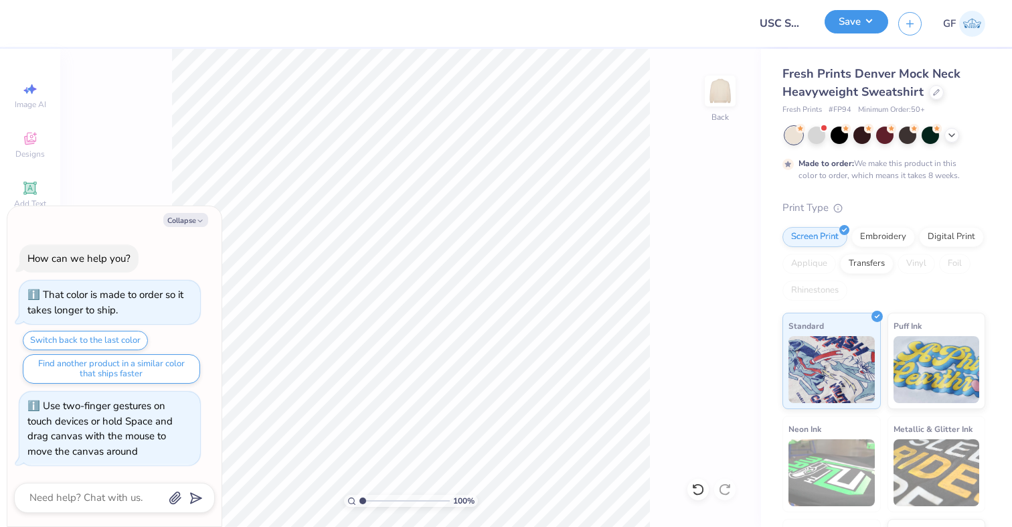
click at [858, 17] on button "Save" at bounding box center [857, 21] width 64 height 23
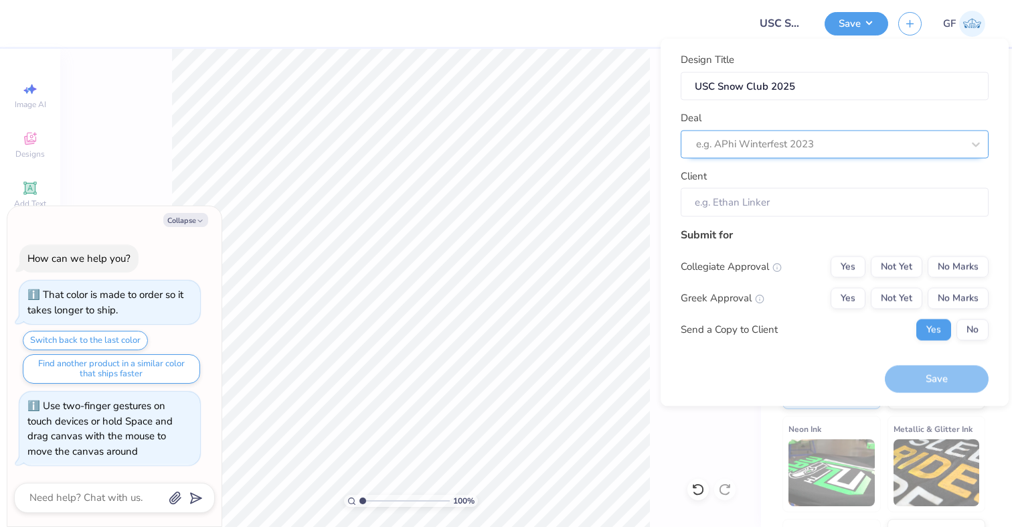
click at [822, 141] on div at bounding box center [829, 144] width 266 height 18
click at [822, 116] on div "Deal e.g. APhi Winterfest 2023" at bounding box center [835, 134] width 308 height 48
click at [733, 202] on input "Client" at bounding box center [835, 202] width 308 height 29
click at [730, 201] on input "Client" at bounding box center [835, 202] width 308 height 29
click at [707, 198] on input "Client" at bounding box center [835, 202] width 308 height 29
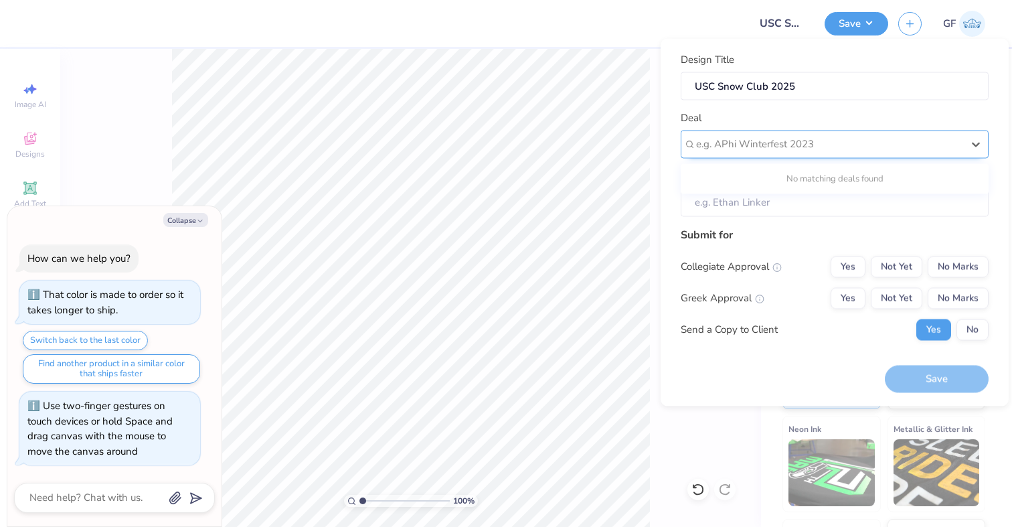
click at [726, 146] on div at bounding box center [829, 144] width 266 height 18
click at [747, 114] on div "Deal Use Up and Down to choose options, press Enter to select the currently foc…" at bounding box center [835, 134] width 308 height 48
click at [775, 200] on input "Client" at bounding box center [835, 202] width 308 height 29
click at [755, 199] on input "Client" at bounding box center [835, 202] width 308 height 29
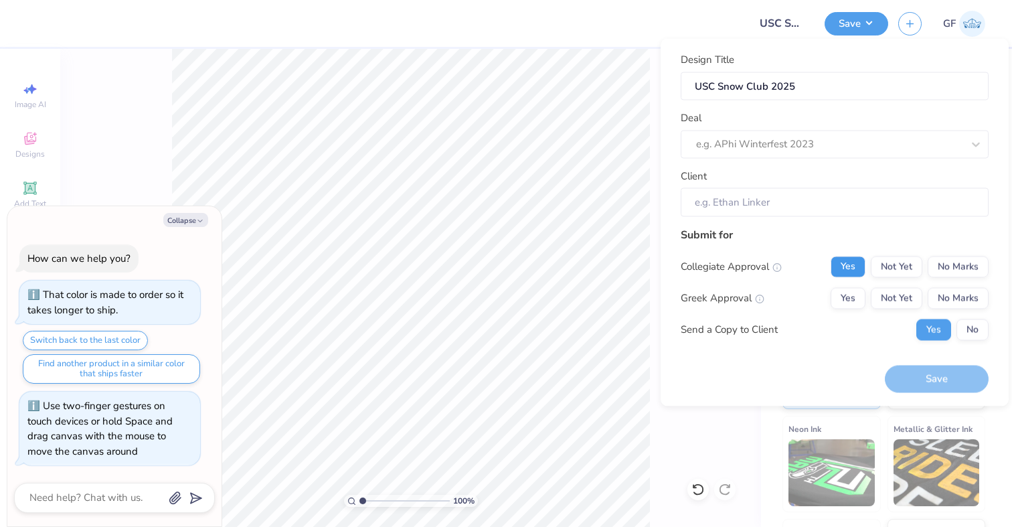
click at [836, 265] on button "Yes" at bounding box center [848, 266] width 35 height 21
click at [965, 334] on button "No" at bounding box center [973, 329] width 32 height 21
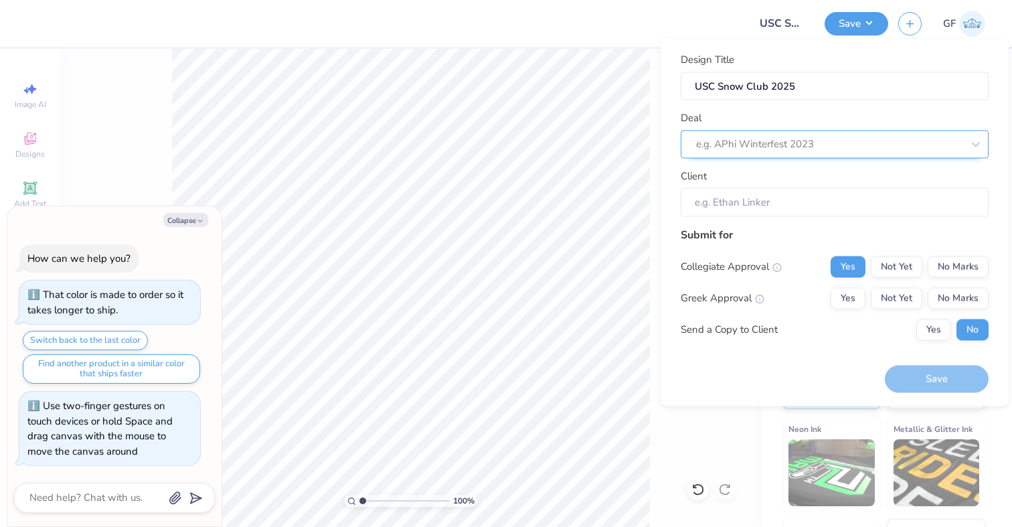
click at [789, 139] on div at bounding box center [829, 144] width 266 height 18
click at [793, 121] on div "Deal e.g. APhi Winterfest 2023" at bounding box center [835, 134] width 308 height 48
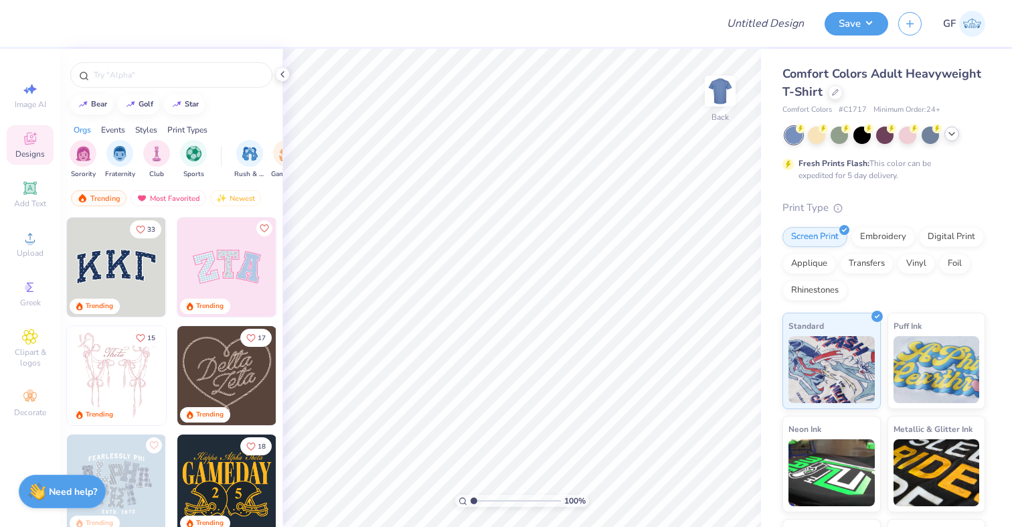
click at [955, 139] on div at bounding box center [952, 134] width 15 height 15
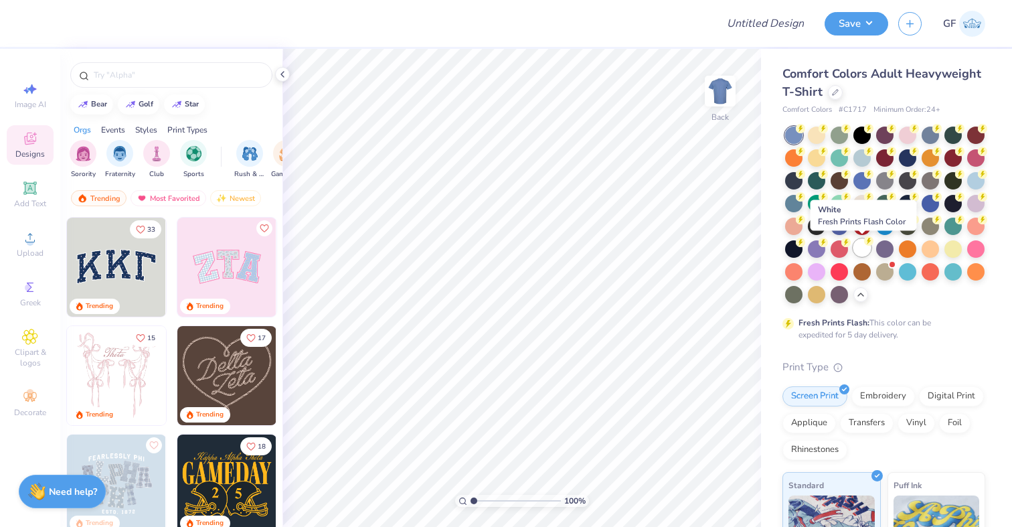
click at [859, 248] on div at bounding box center [862, 247] width 17 height 17
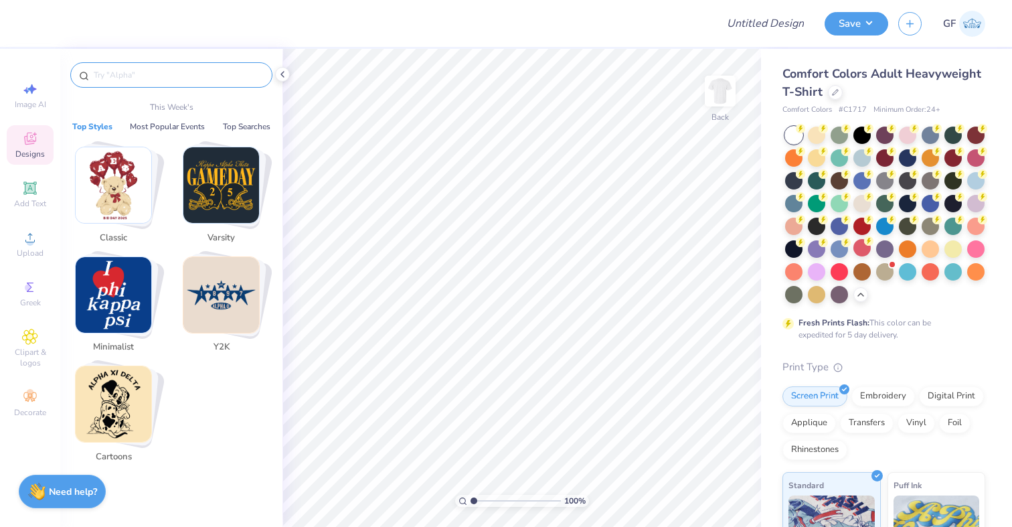
click at [162, 71] on input "text" at bounding box center [177, 74] width 171 height 13
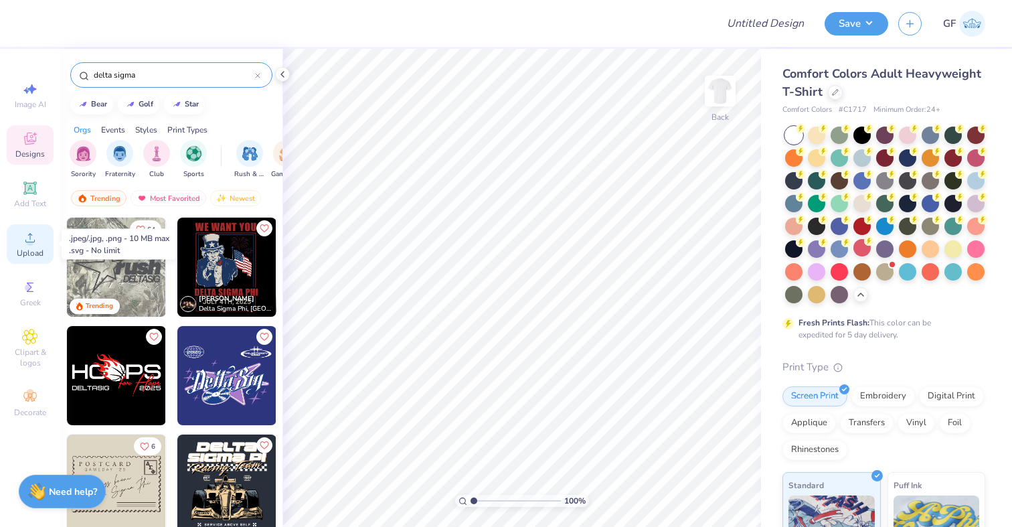
type input "delta sigma"
click at [25, 238] on icon at bounding box center [30, 238] width 16 height 16
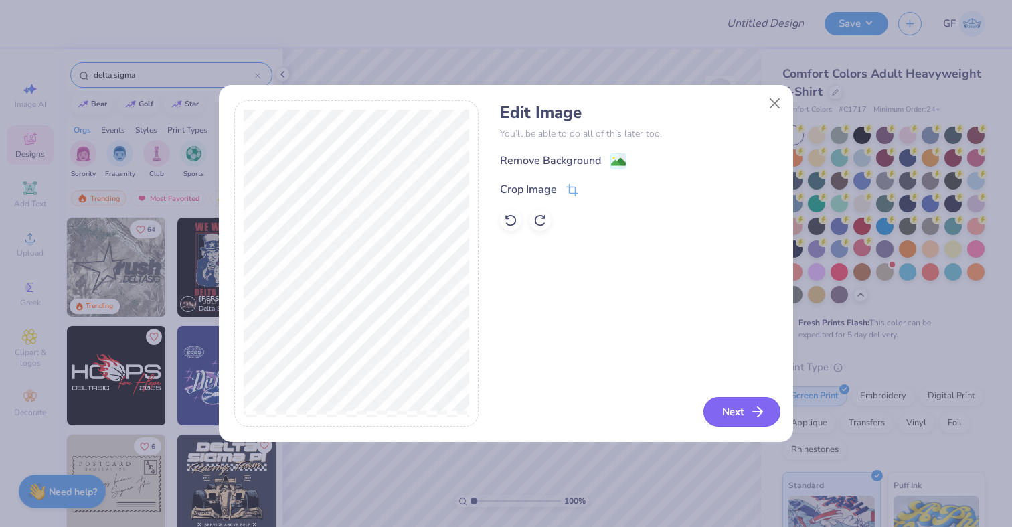
click at [733, 415] on button "Next" at bounding box center [742, 411] width 77 height 29
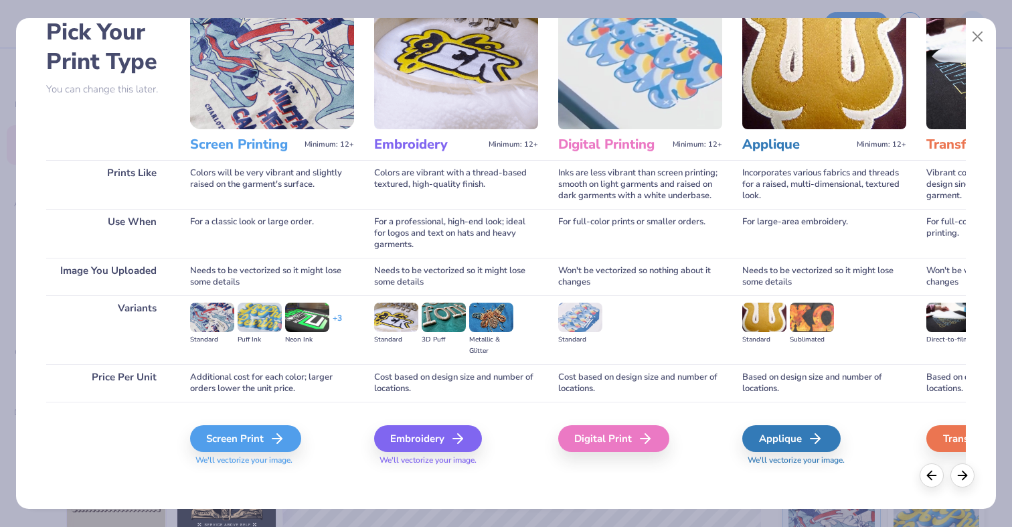
scroll to position [74, 0]
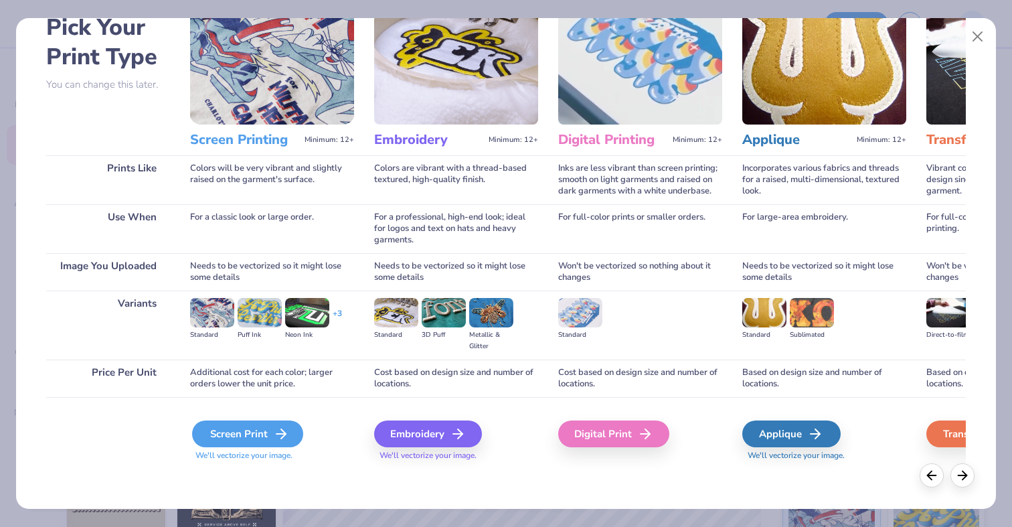
click at [272, 429] on div "Screen Print" at bounding box center [247, 433] width 111 height 27
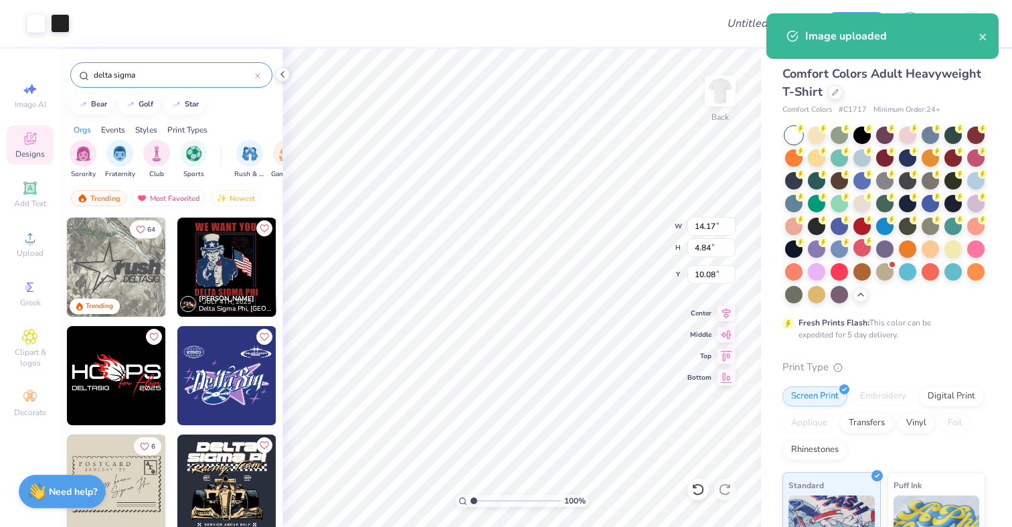
type input "5.47"
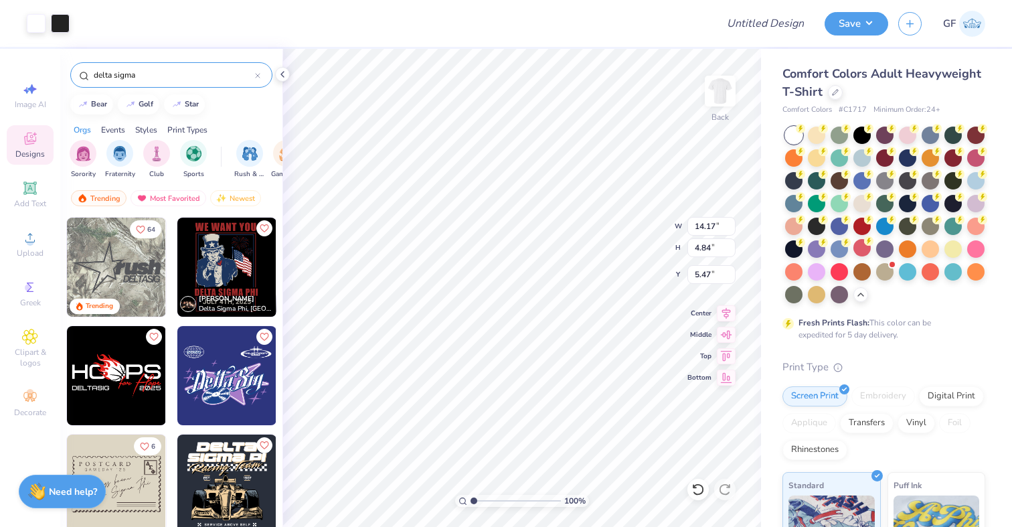
type input "9.70"
type input "3.31"
type input "9.19"
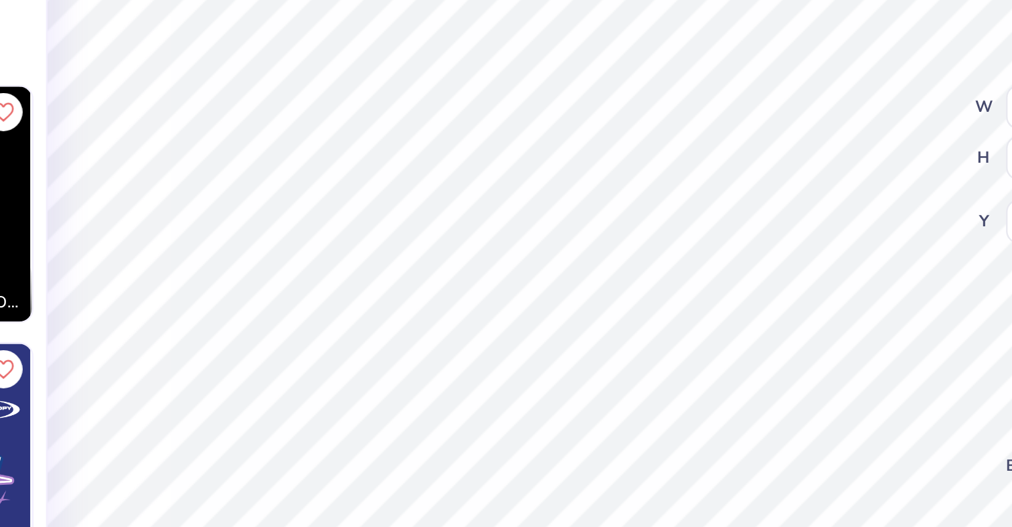
type input "2.01"
type input "2.85"
type input "9.65"
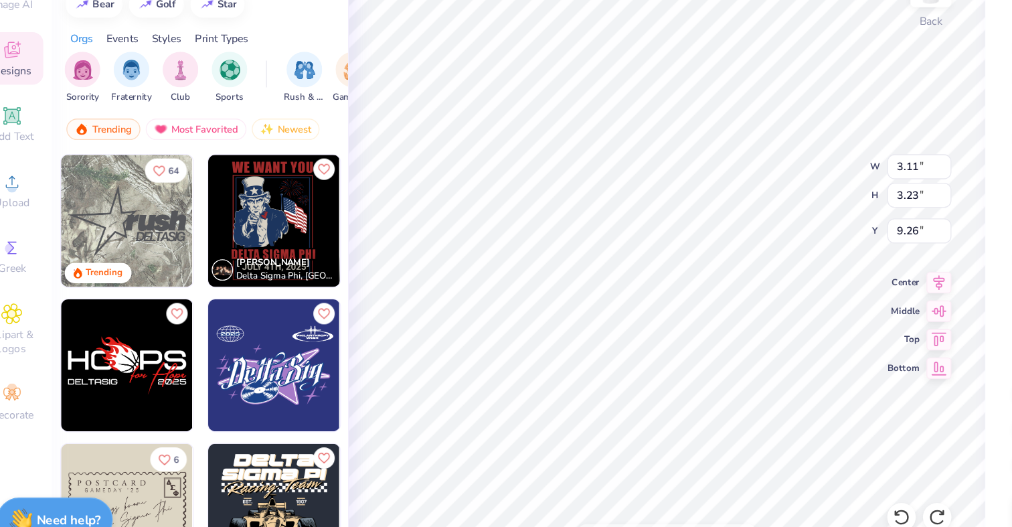
type input "2.00"
type input "2.25"
type input "10.25"
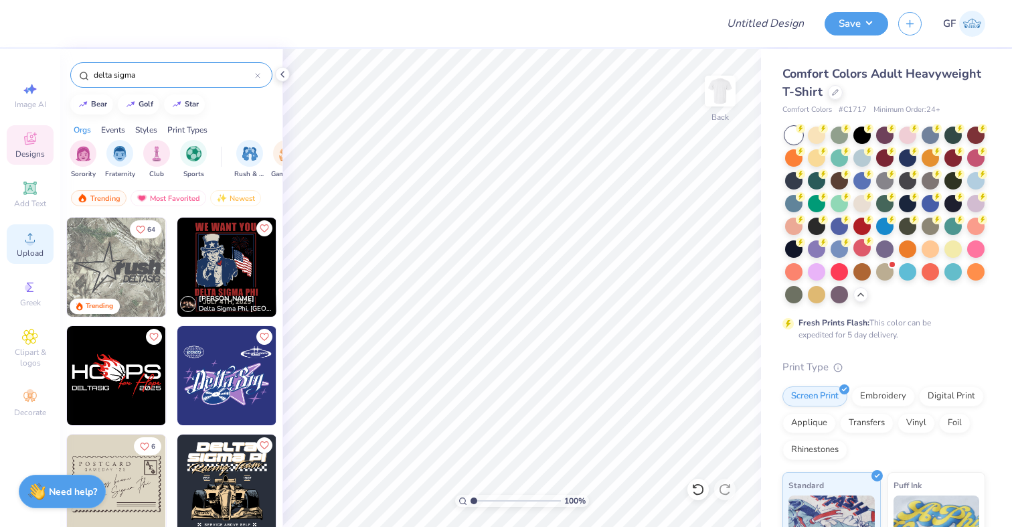
click at [27, 237] on icon at bounding box center [30, 238] width 16 height 16
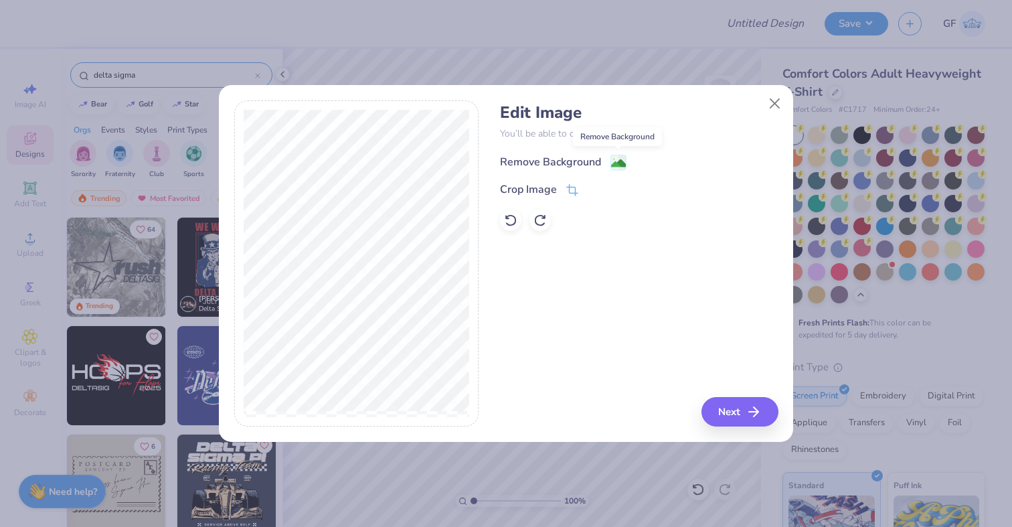
click at [617, 161] on image at bounding box center [618, 163] width 15 height 15
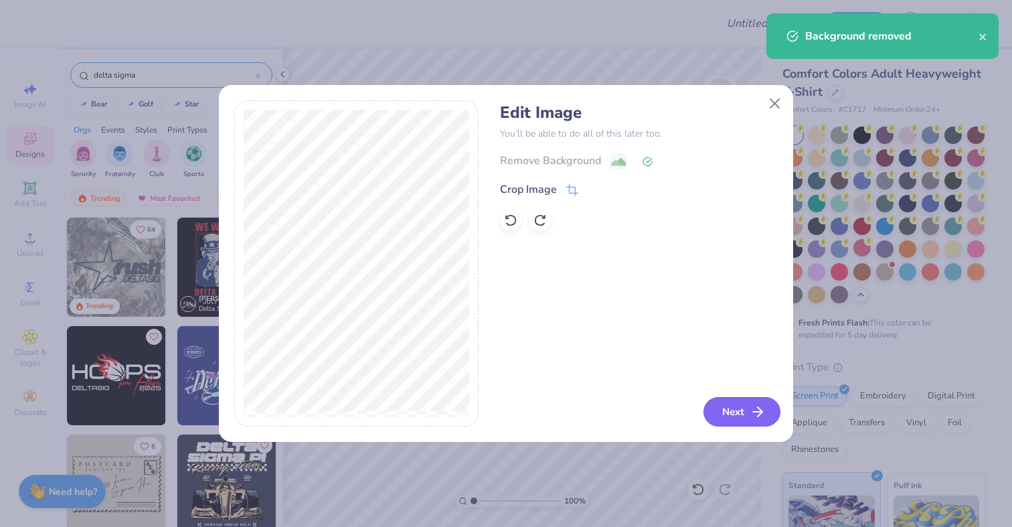
click at [748, 416] on button "Next" at bounding box center [742, 411] width 77 height 29
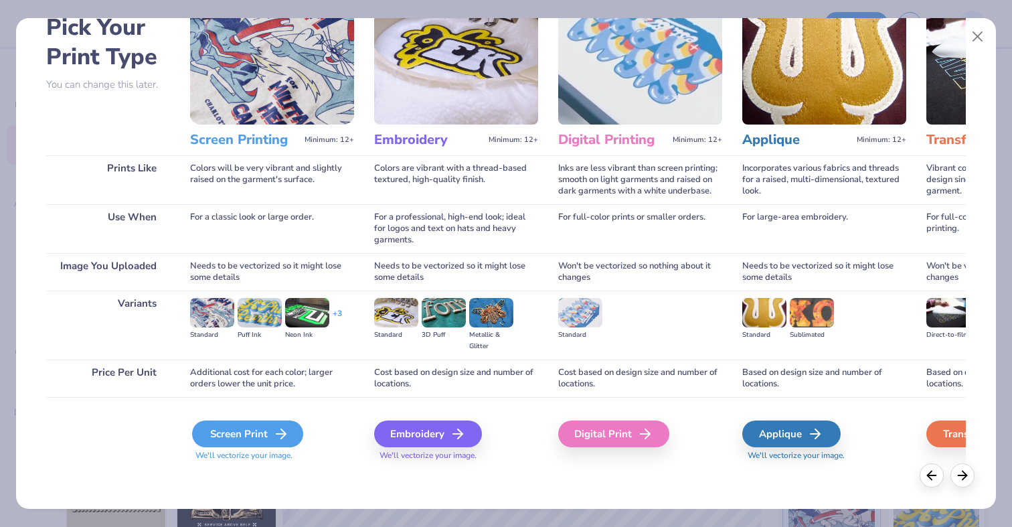
click at [234, 431] on div "Screen Print" at bounding box center [247, 433] width 111 height 27
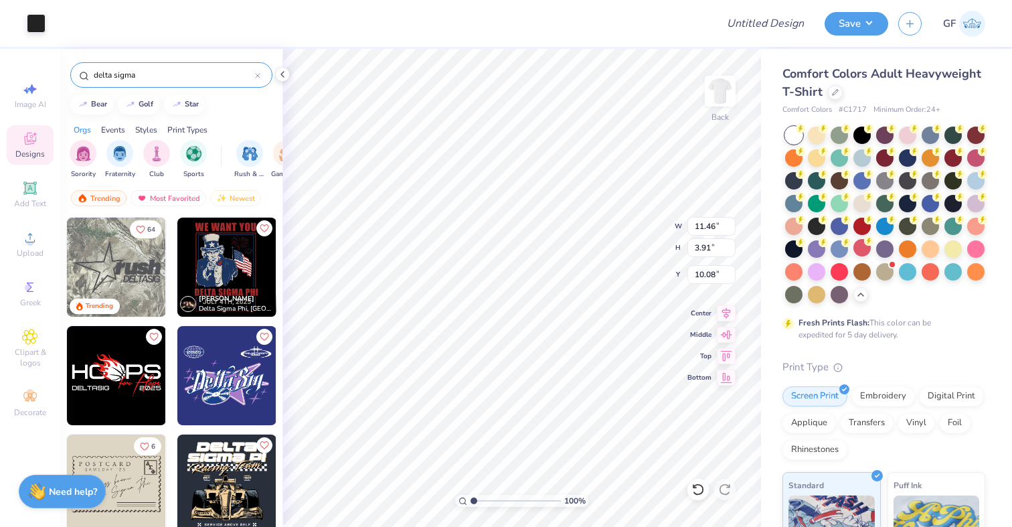
type input "11.46"
type input "3.91"
type input "4.95"
type input "3.70"
click at [39, 200] on span "Add Text" at bounding box center [30, 203] width 32 height 11
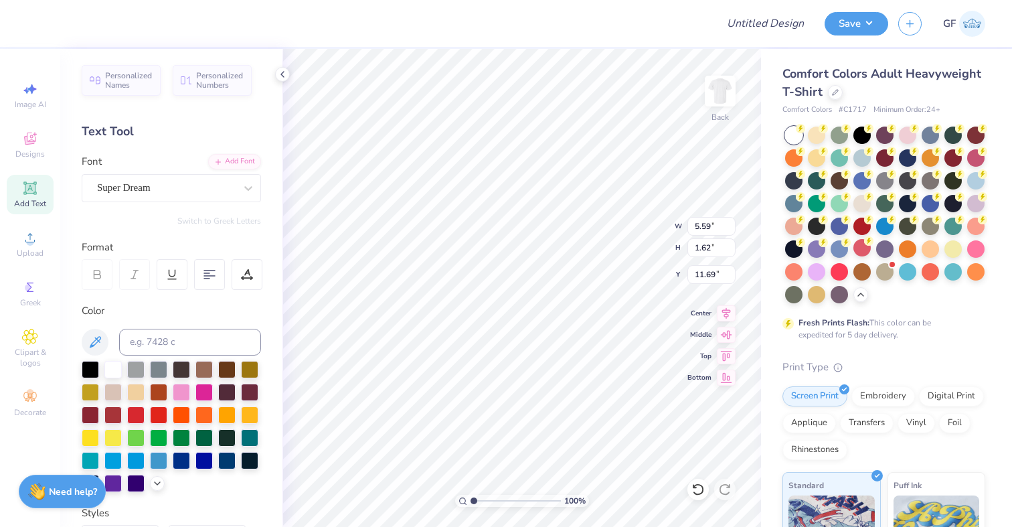
type textarea "N"
type textarea "BROTHERS"
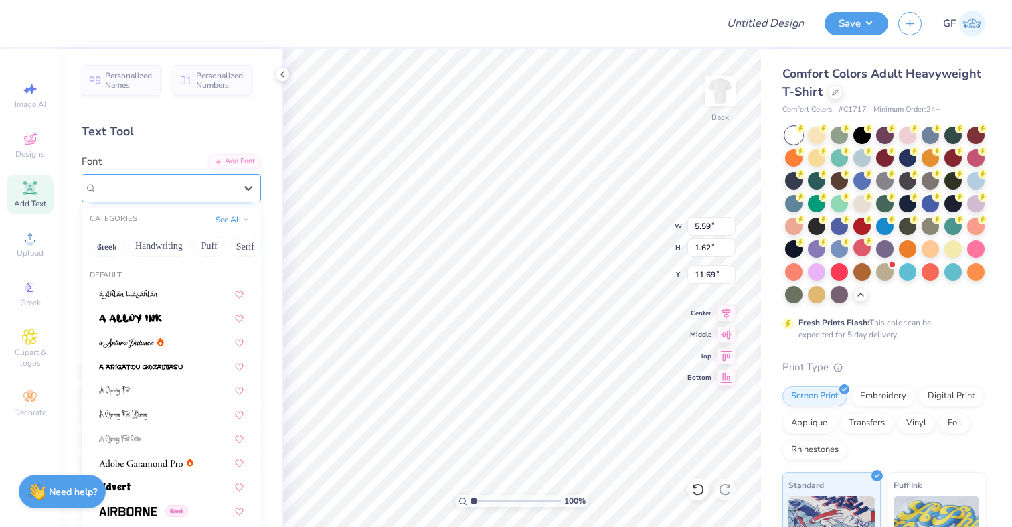
click at [187, 194] on div "Super Dream" at bounding box center [166, 187] width 141 height 21
click at [108, 244] on button "Greek" at bounding box center [107, 246] width 34 height 21
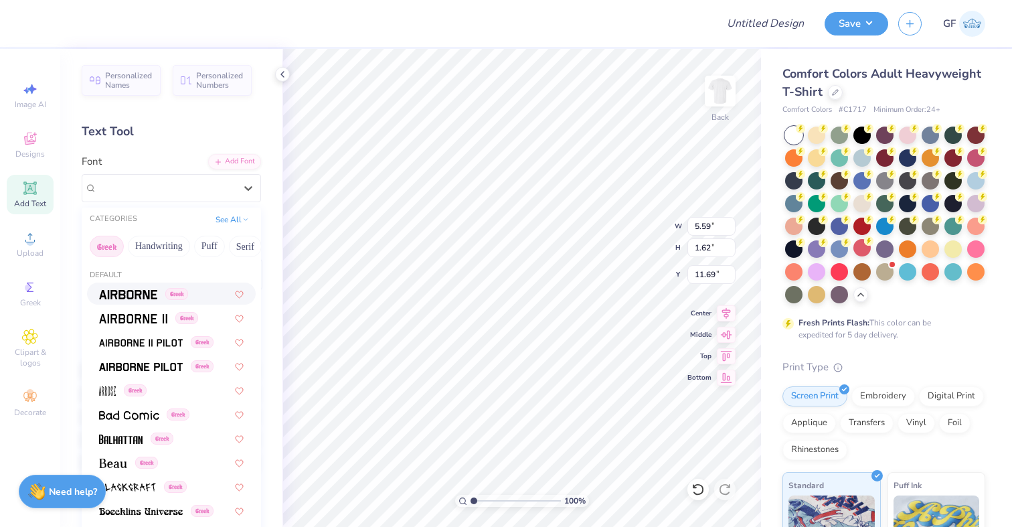
click at [136, 302] on div "Greek" at bounding box center [171, 294] width 169 height 22
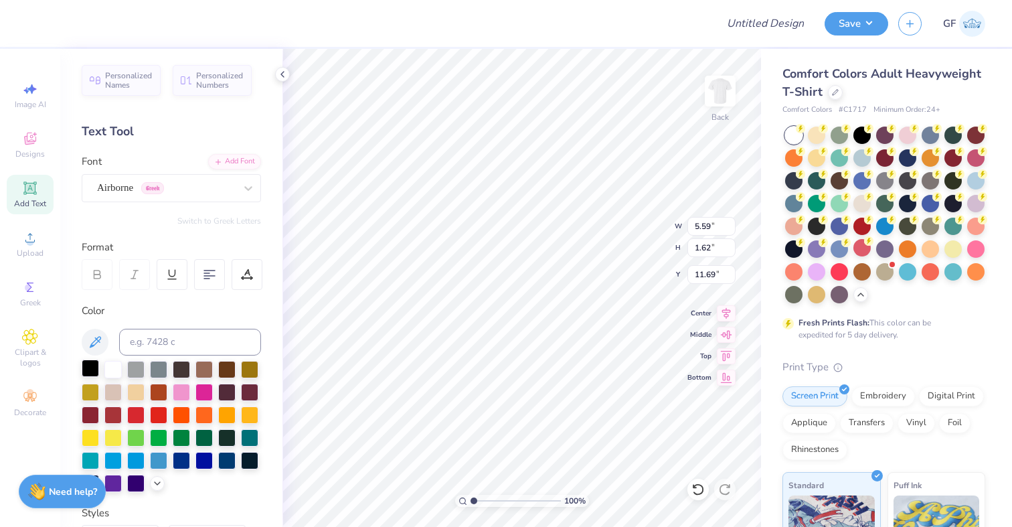
click at [95, 366] on div at bounding box center [90, 368] width 17 height 17
type input "8.04"
type input "3.00"
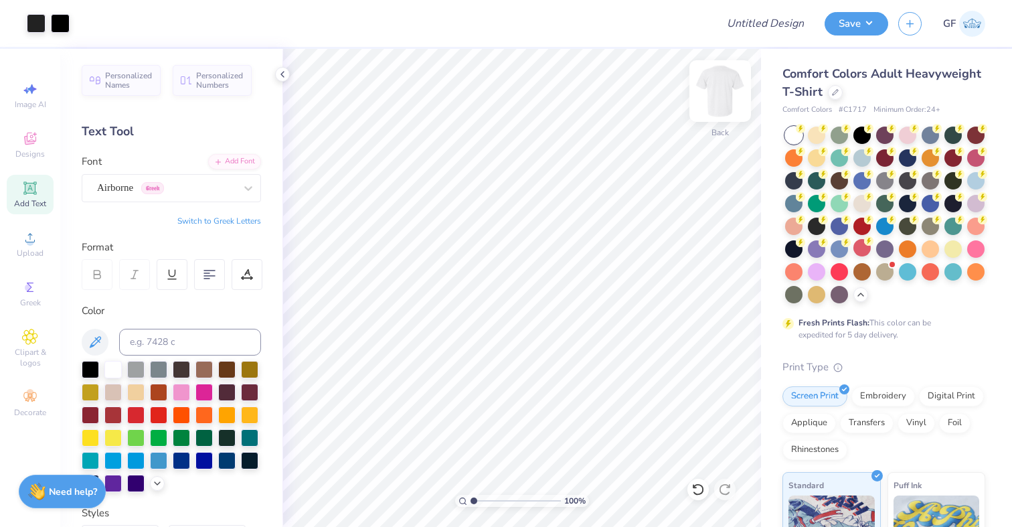
click at [722, 88] on img at bounding box center [721, 91] width 54 height 54
click at [37, 198] on div "Add Text" at bounding box center [30, 195] width 47 height 40
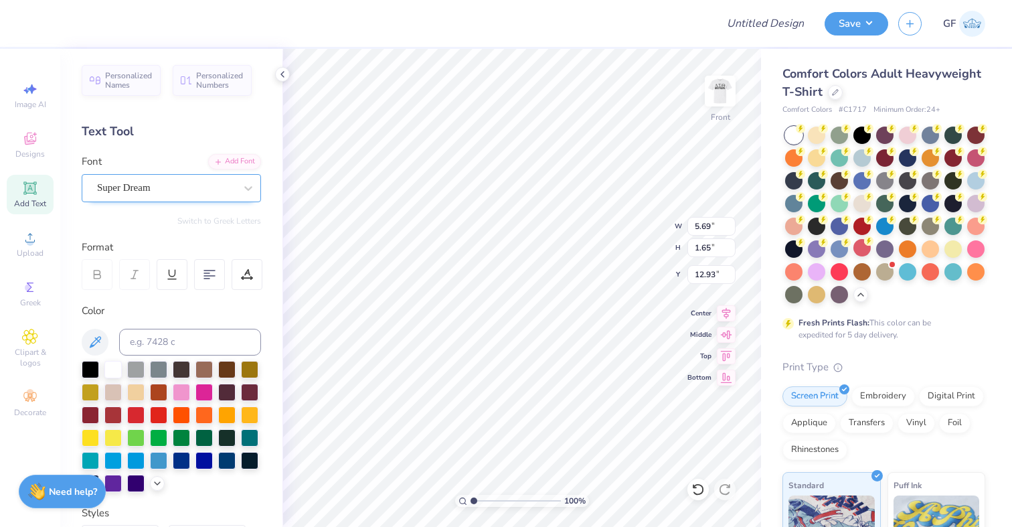
click at [205, 176] on div "Super Dream" at bounding box center [171, 188] width 179 height 28
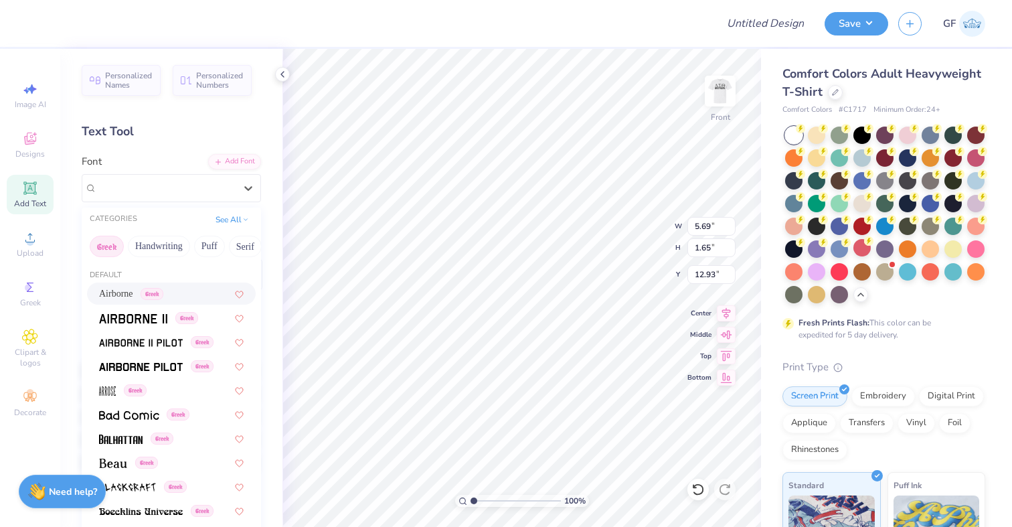
click at [191, 298] on div "Airborne Greek" at bounding box center [171, 294] width 145 height 14
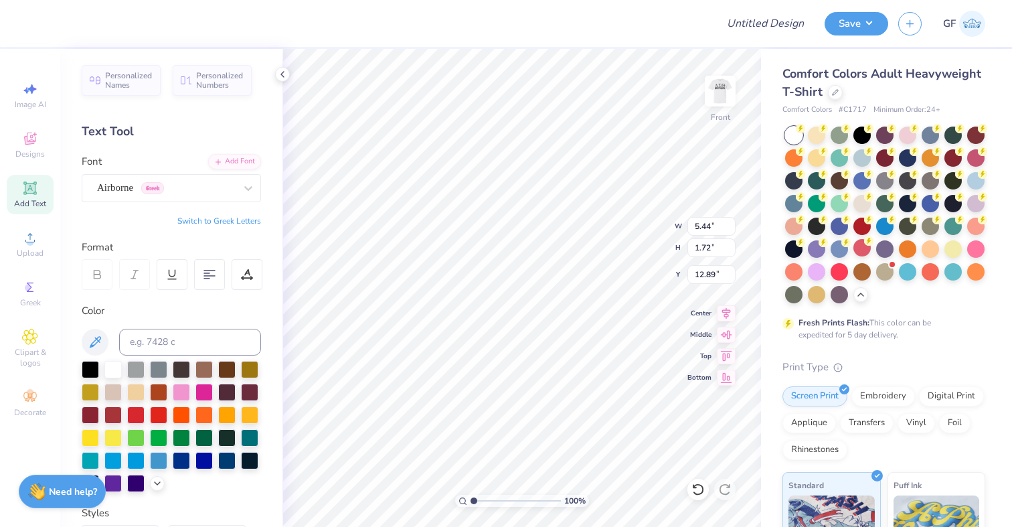
type input "5.44"
type input "1.72"
type input "12.89"
click at [96, 367] on div at bounding box center [90, 368] width 17 height 17
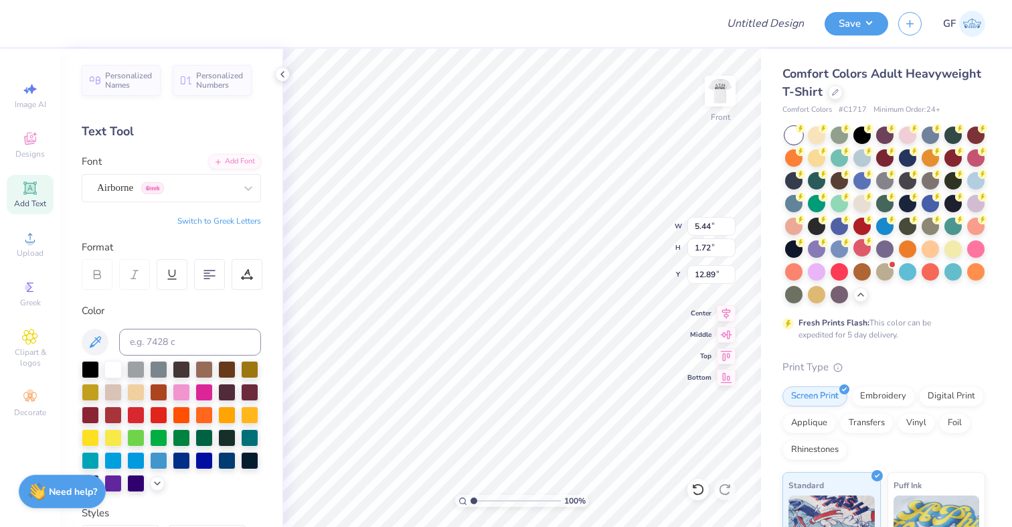
type textarea "DST CHARITY BASH"
type input "4.28"
click at [179, 458] on div at bounding box center [181, 459] width 17 height 17
type textarea "DST CHARITY BASH [DATE] [US_STATE]"
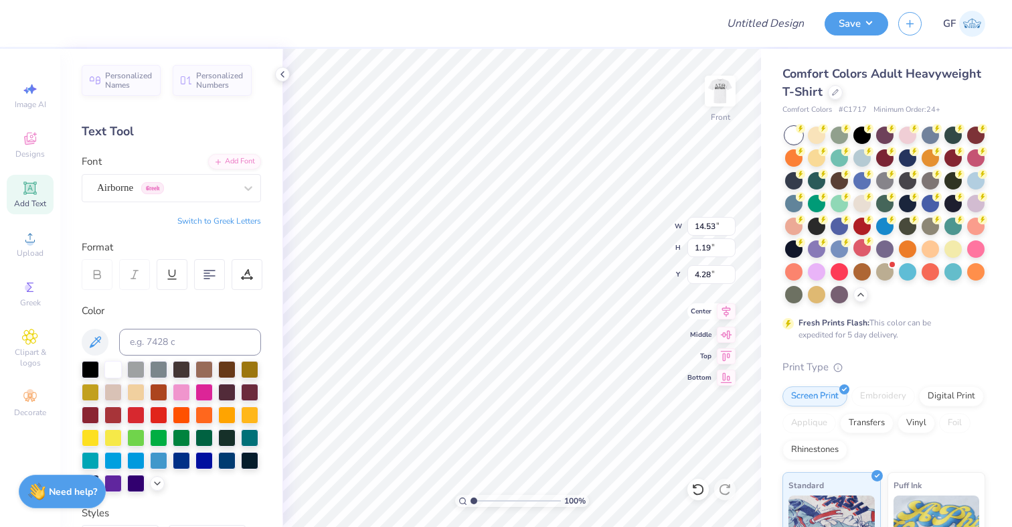
click at [718, 314] on icon at bounding box center [726, 311] width 19 height 16
type input "5.08"
click at [724, 313] on icon at bounding box center [726, 310] width 9 height 11
type input "2.34"
click at [206, 276] on 380 at bounding box center [209, 276] width 11 height 0
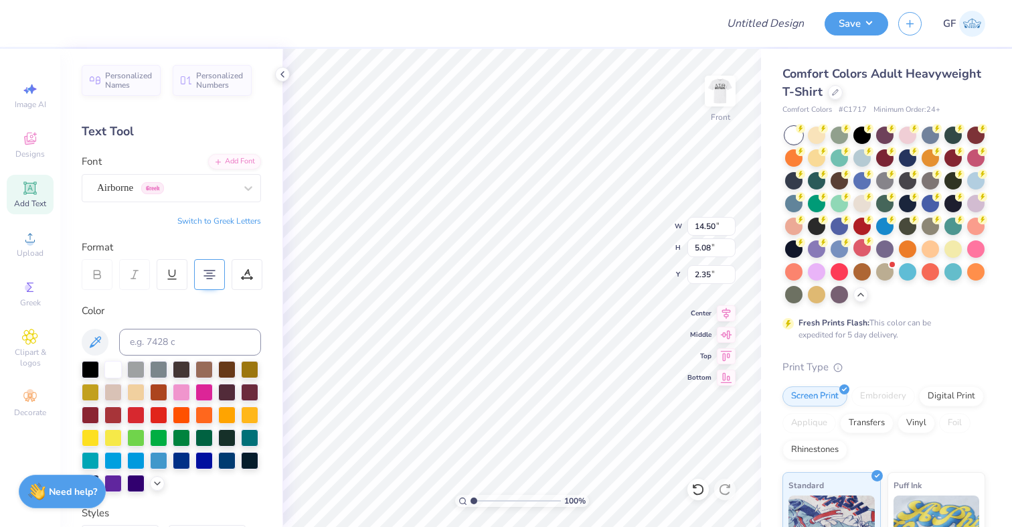
type input "3.00"
click at [725, 96] on img at bounding box center [721, 91] width 54 height 54
click at [722, 88] on img at bounding box center [721, 91] width 54 height 54
type input "4.05"
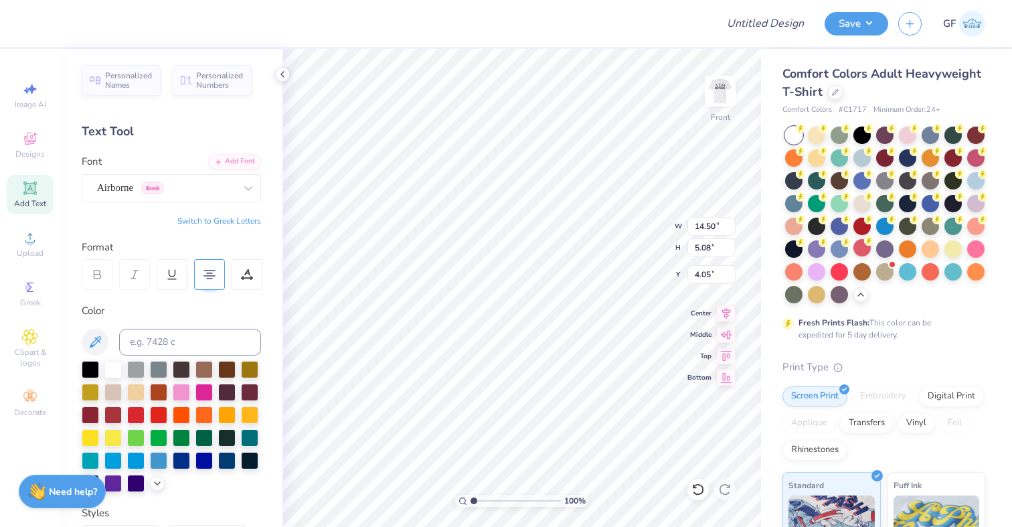
type textarea "DST CHARITY BASH [DATE] [US_STATE]"
click at [161, 457] on div at bounding box center [158, 459] width 17 height 17
click at [718, 98] on img at bounding box center [721, 91] width 54 height 54
click at [722, 90] on img at bounding box center [721, 91] width 54 height 54
